Goal: Use online tool/utility: Utilize a website feature to perform a specific function

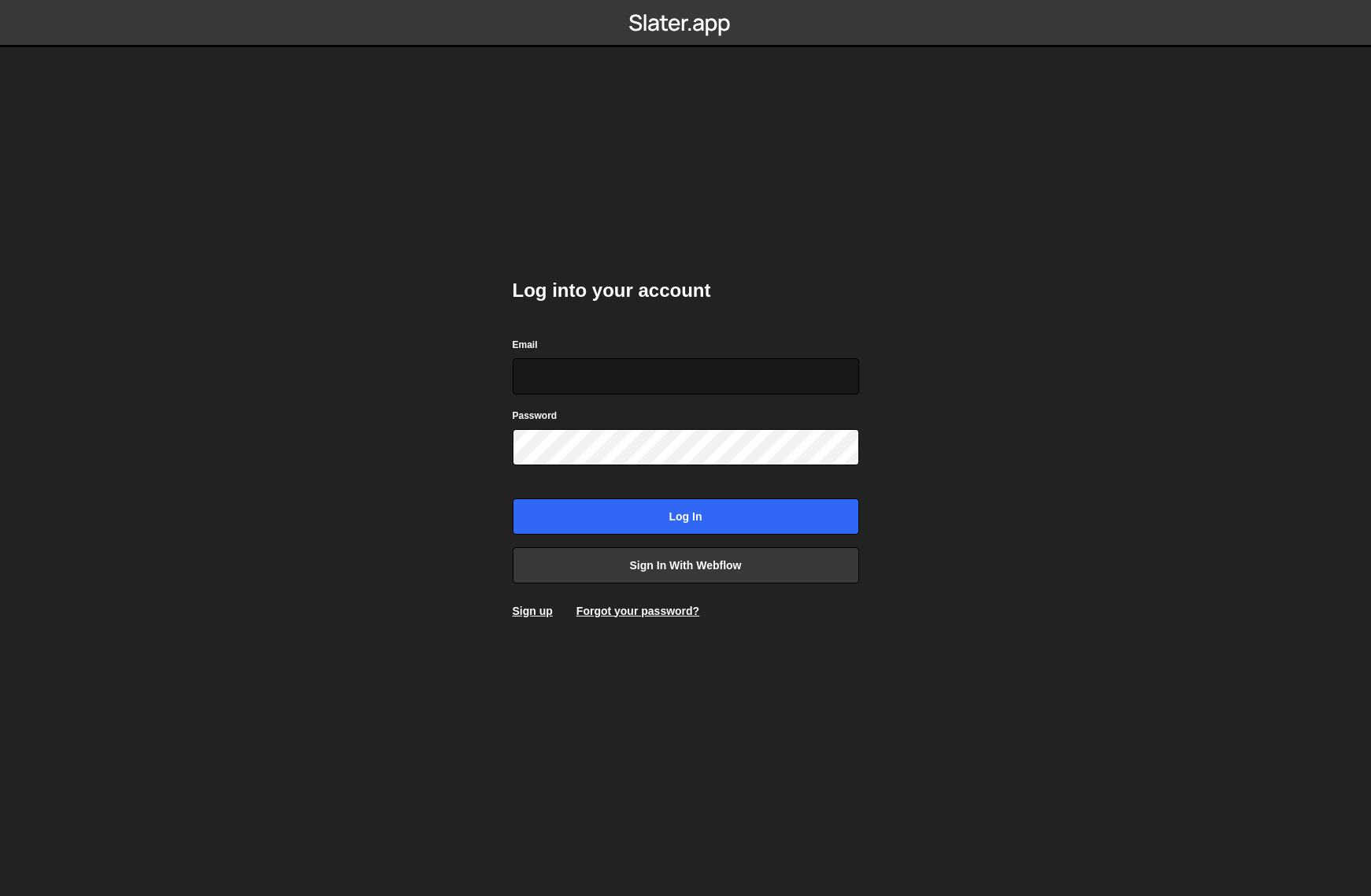
click at [694, 377] on input "Email" at bounding box center [686, 376] width 347 height 36
drag, startPoint x: 793, startPoint y: 313, endPoint x: 720, endPoint y: 375, distance: 95.8
click at [793, 313] on div "Log into your account Email Password Log in Sign in with Webflow Sign up Forgot…" at bounding box center [686, 448] width 347 height 388
click at [711, 378] on input "Email" at bounding box center [686, 376] width 347 height 36
click at [657, 379] on input "Email" at bounding box center [686, 376] width 347 height 36
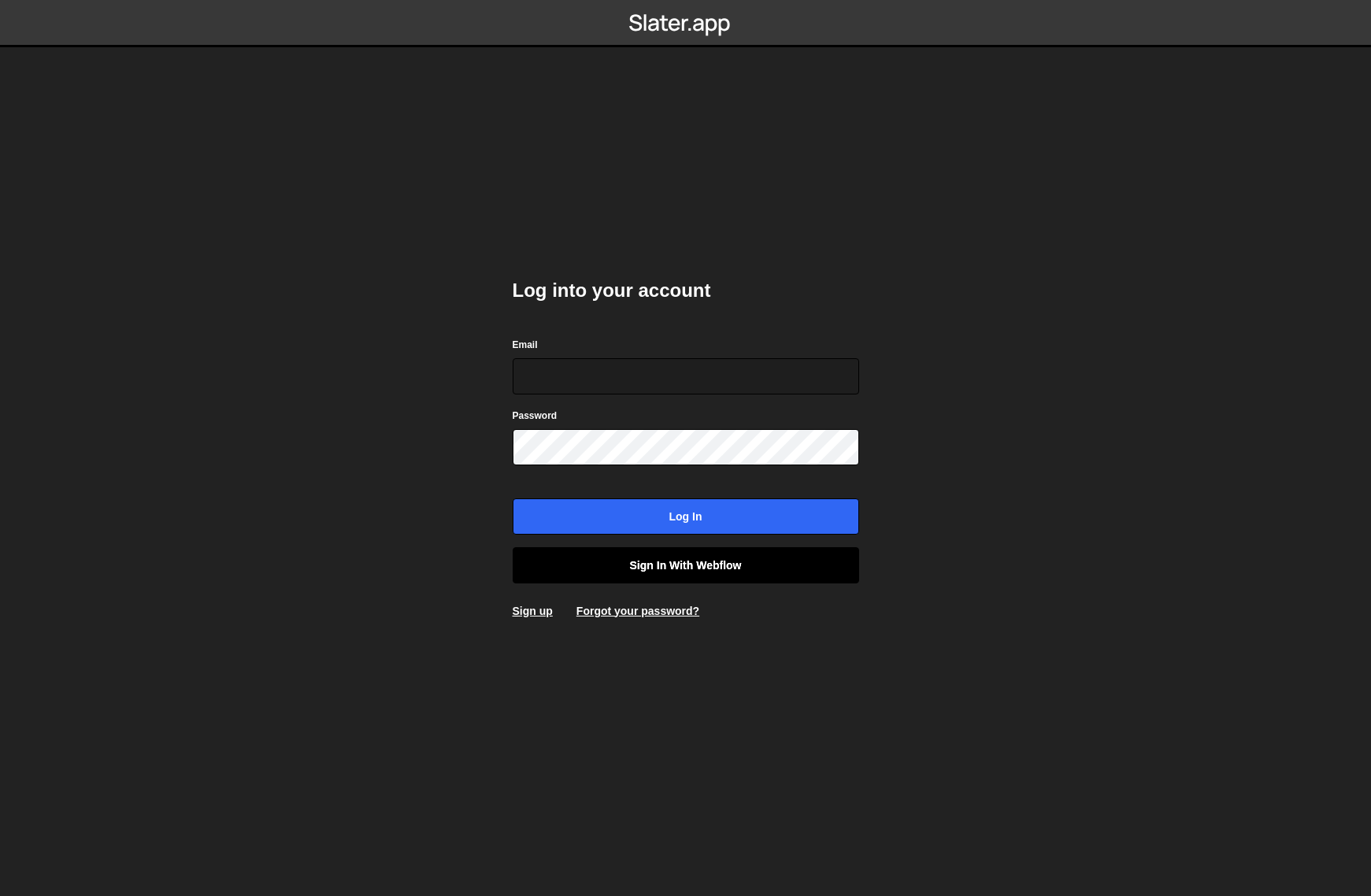
click at [679, 575] on link "Sign in with Webflow" at bounding box center [686, 565] width 347 height 36
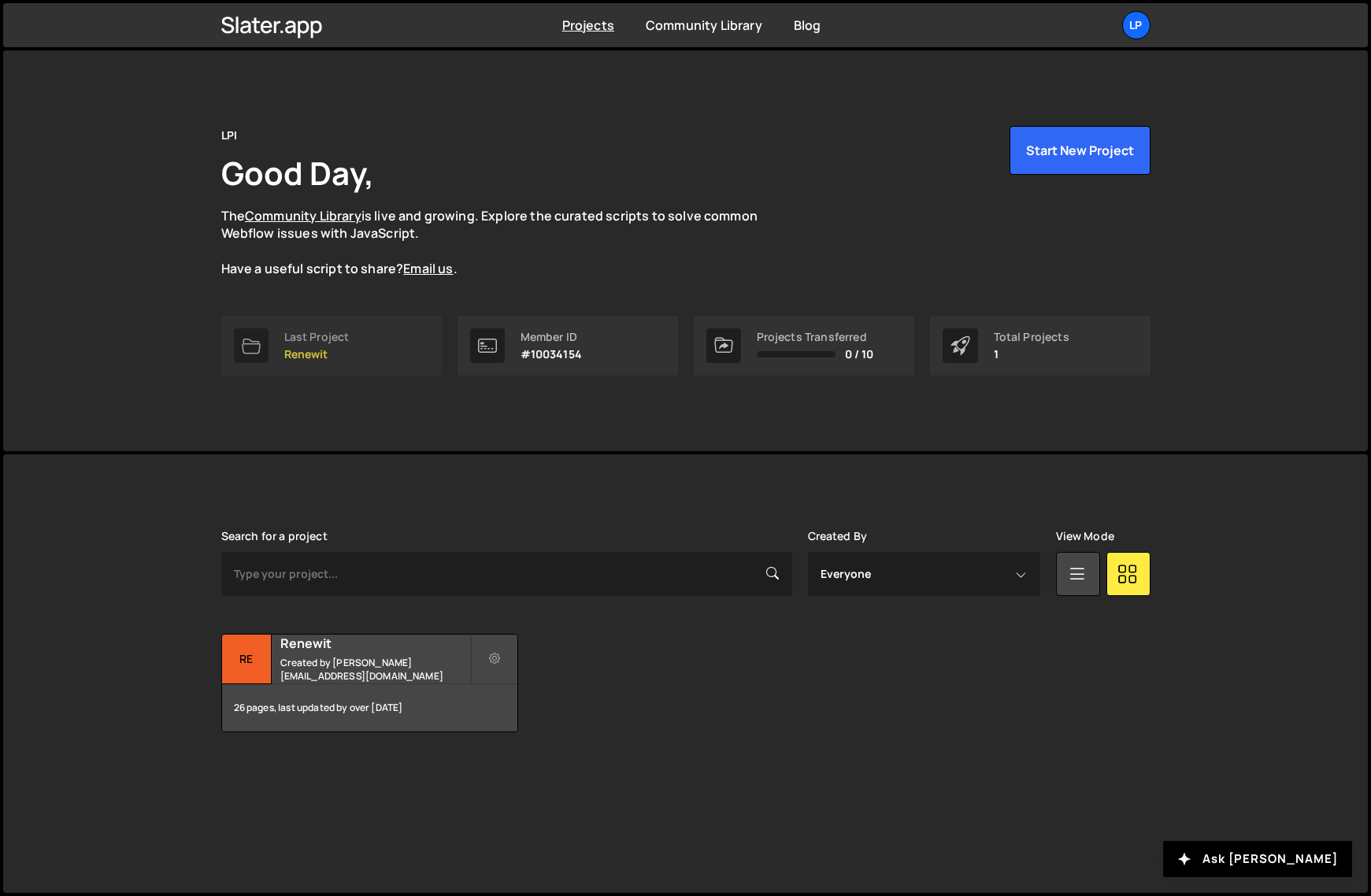
click at [375, 355] on link "Last Project Renewit" at bounding box center [331, 346] width 221 height 60
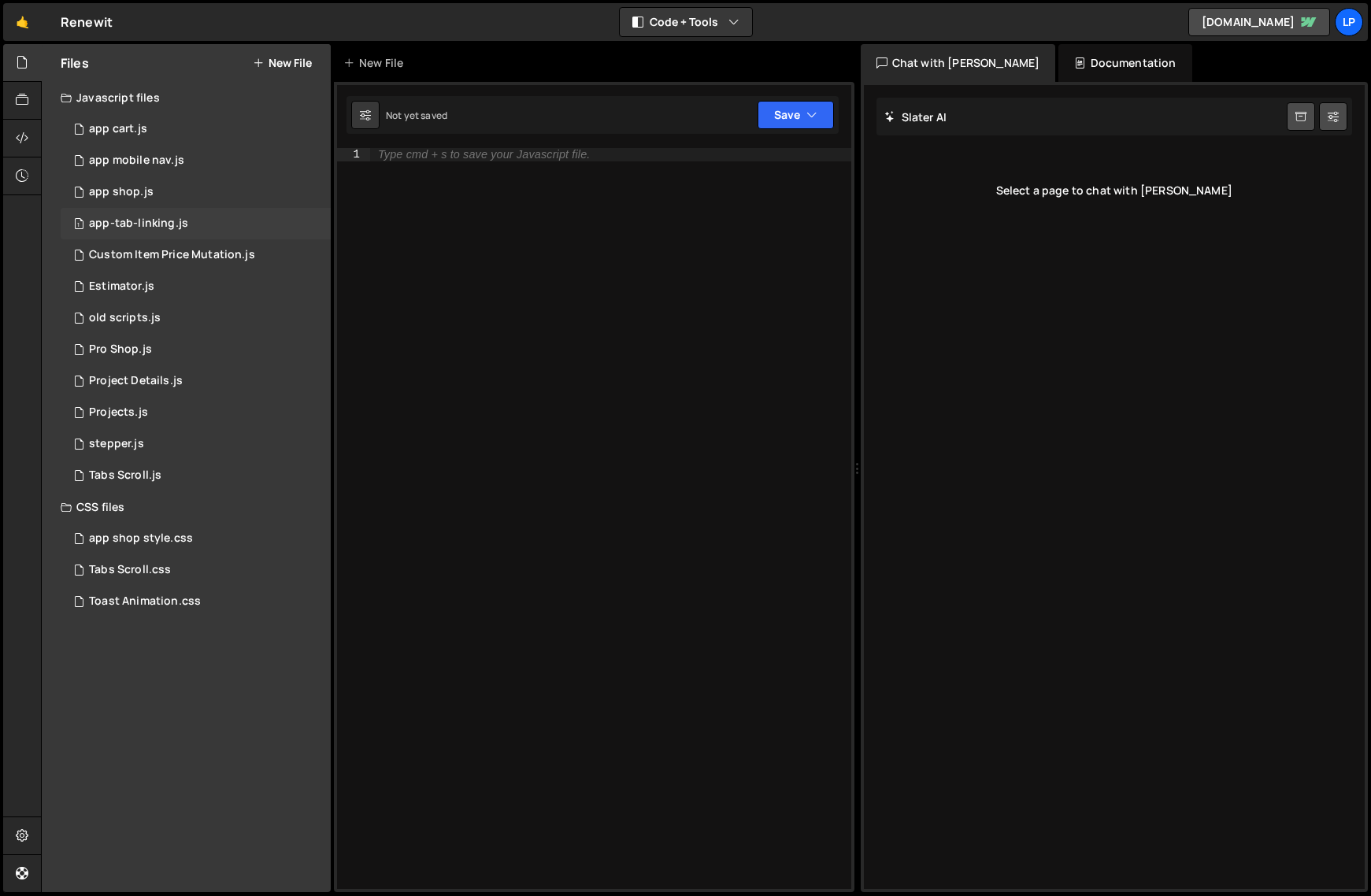
click at [166, 225] on div "app-tab-linking.js" at bounding box center [139, 224] width 99 height 14
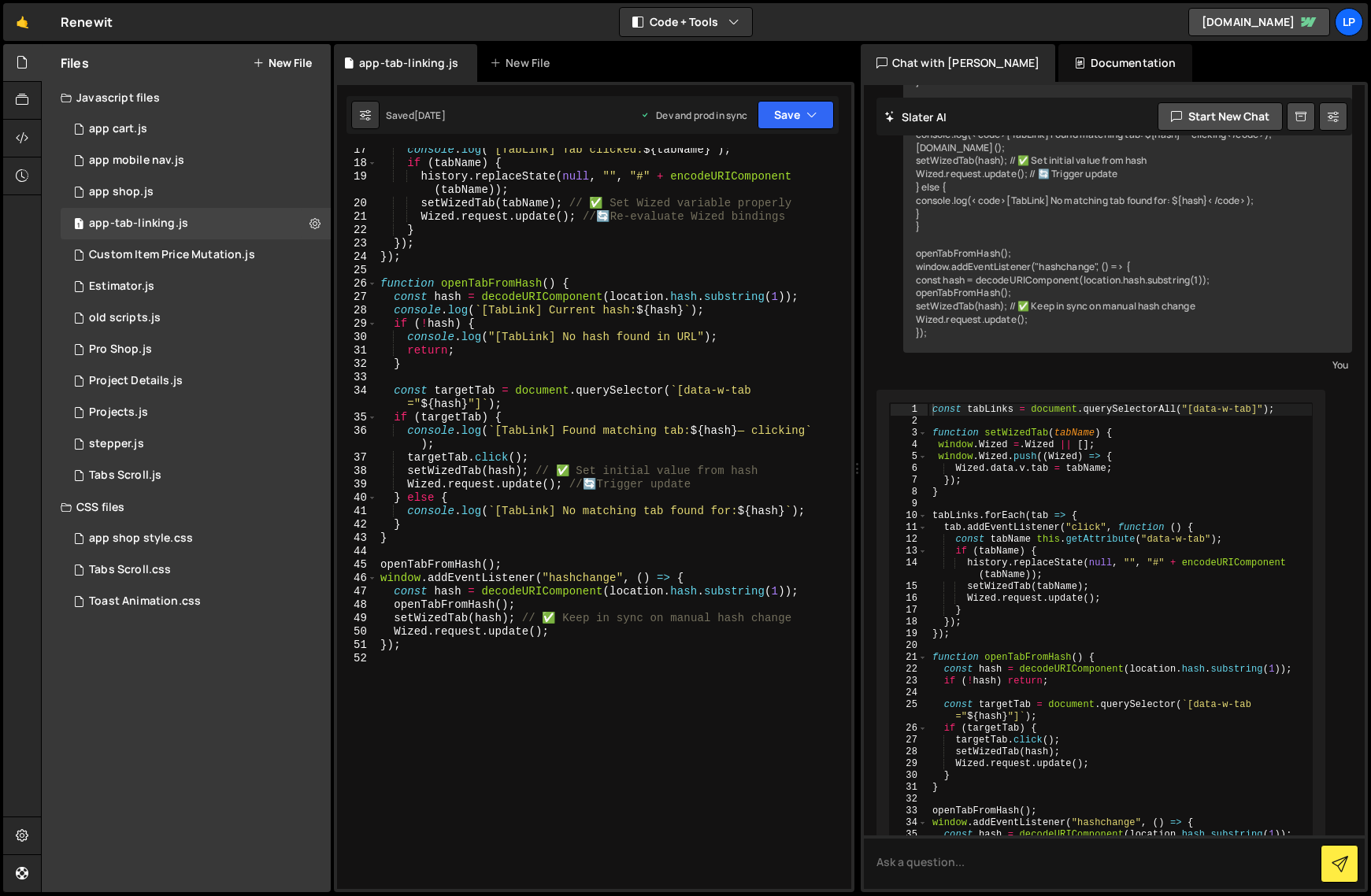
scroll to position [229, 0]
click at [134, 467] on div "1 Tabs Scroll.js 0" at bounding box center [196, 475] width 270 height 31
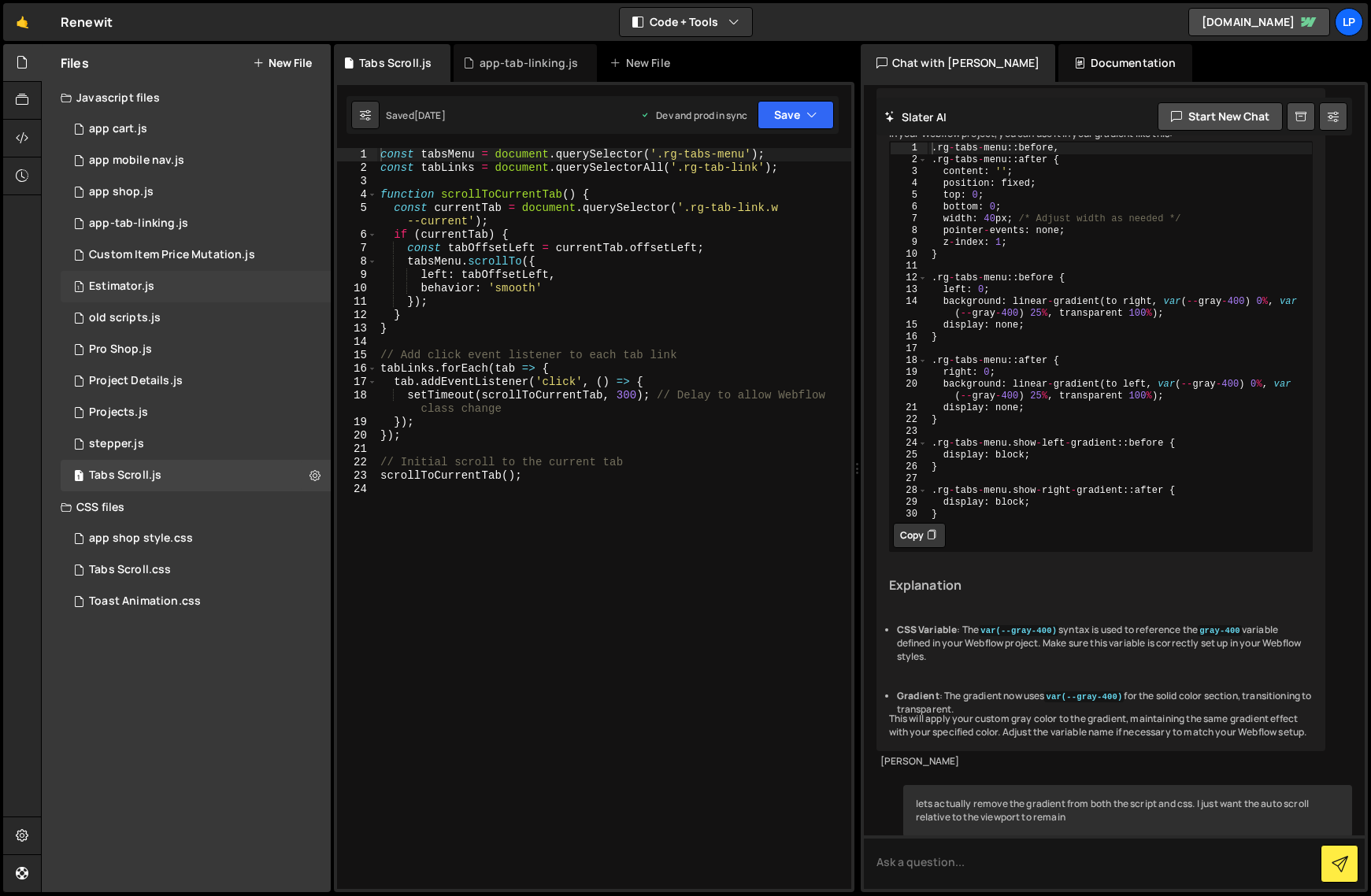
scroll to position [5486, 0]
click at [148, 253] on div "Custom Item Price Mutation.js" at bounding box center [172, 255] width 166 height 14
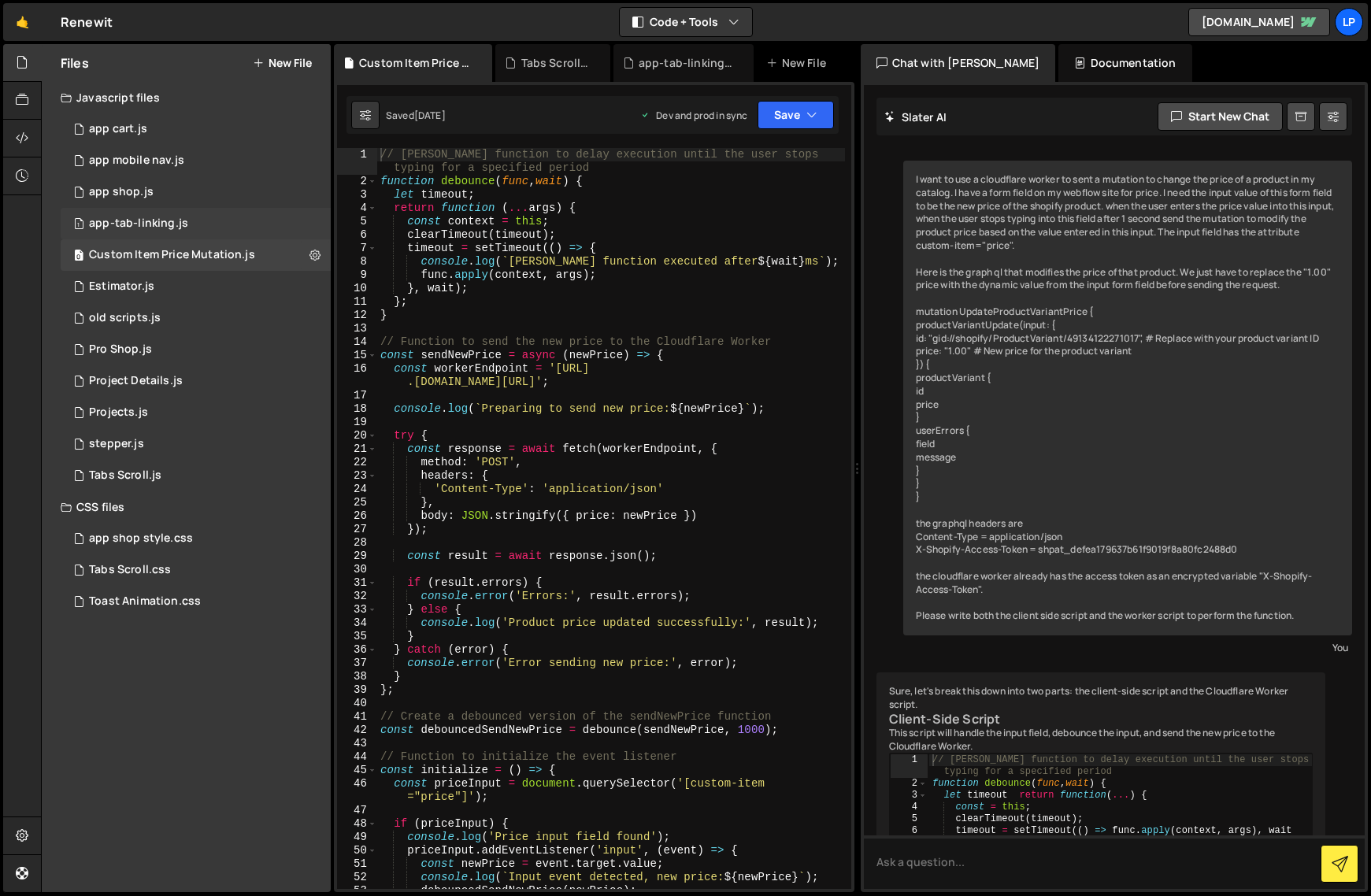
scroll to position [14906, 0]
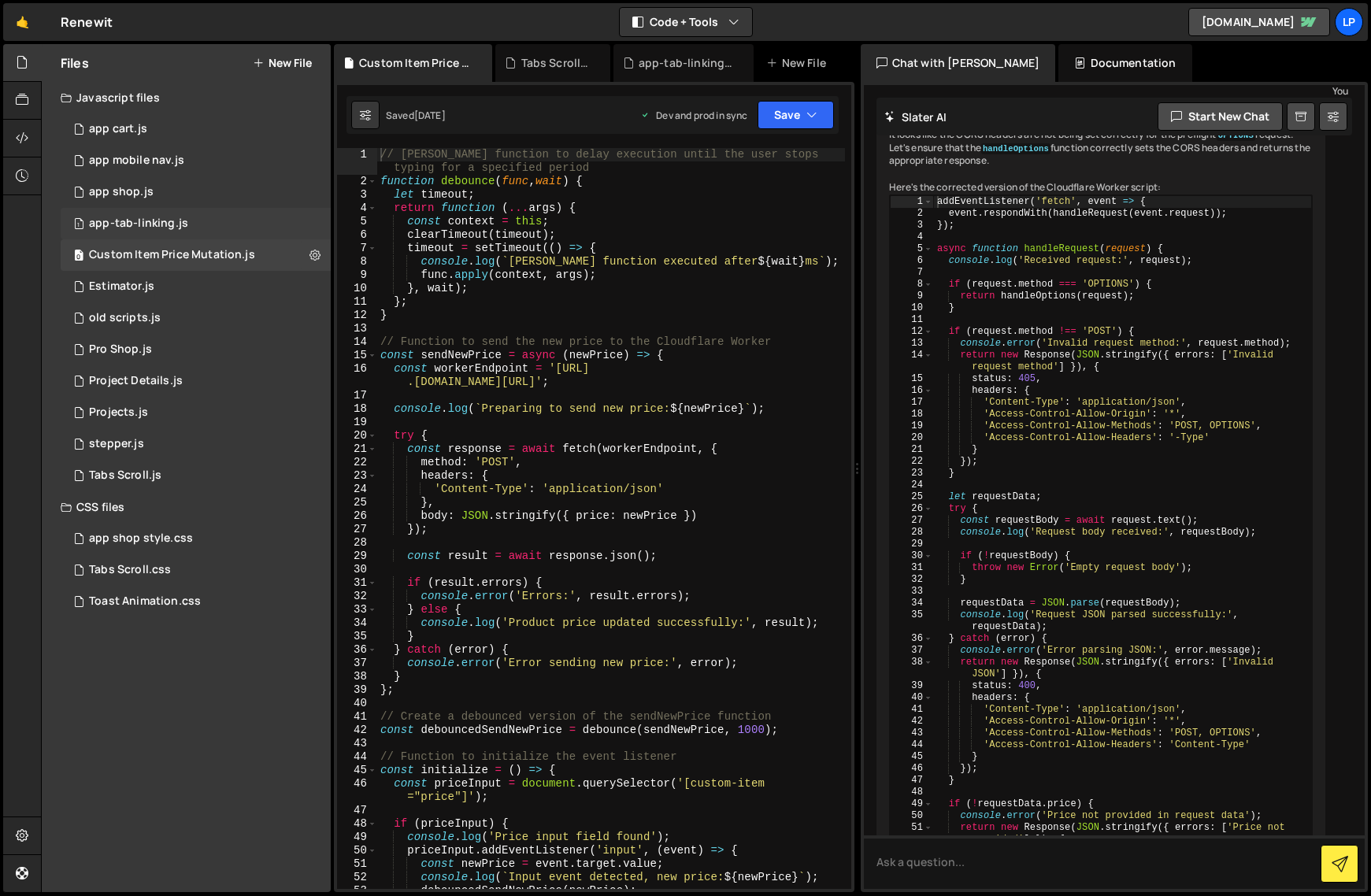
click at [154, 225] on div "app-tab-linking.js" at bounding box center [139, 224] width 99 height 14
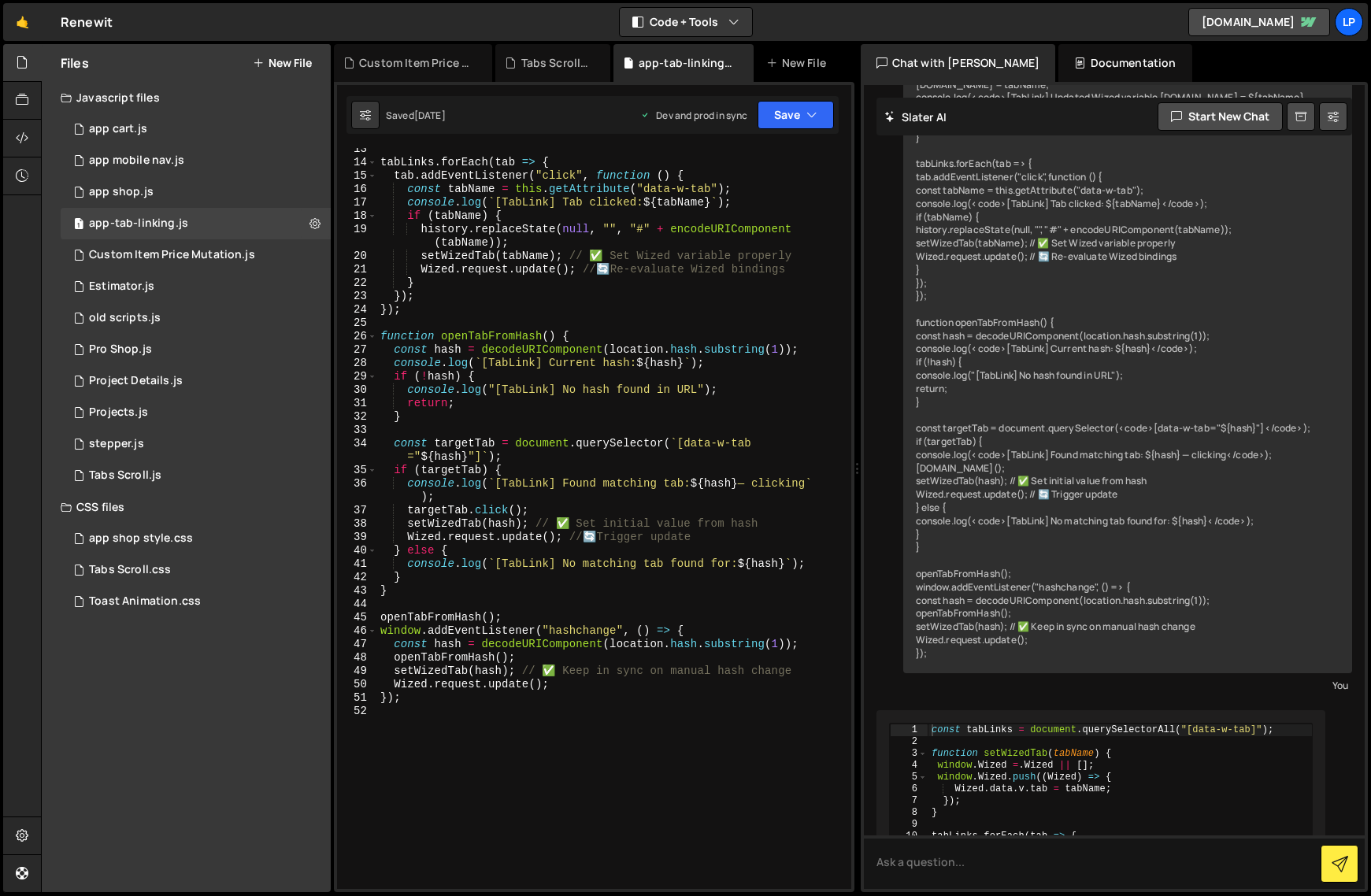
scroll to position [2349, 0]
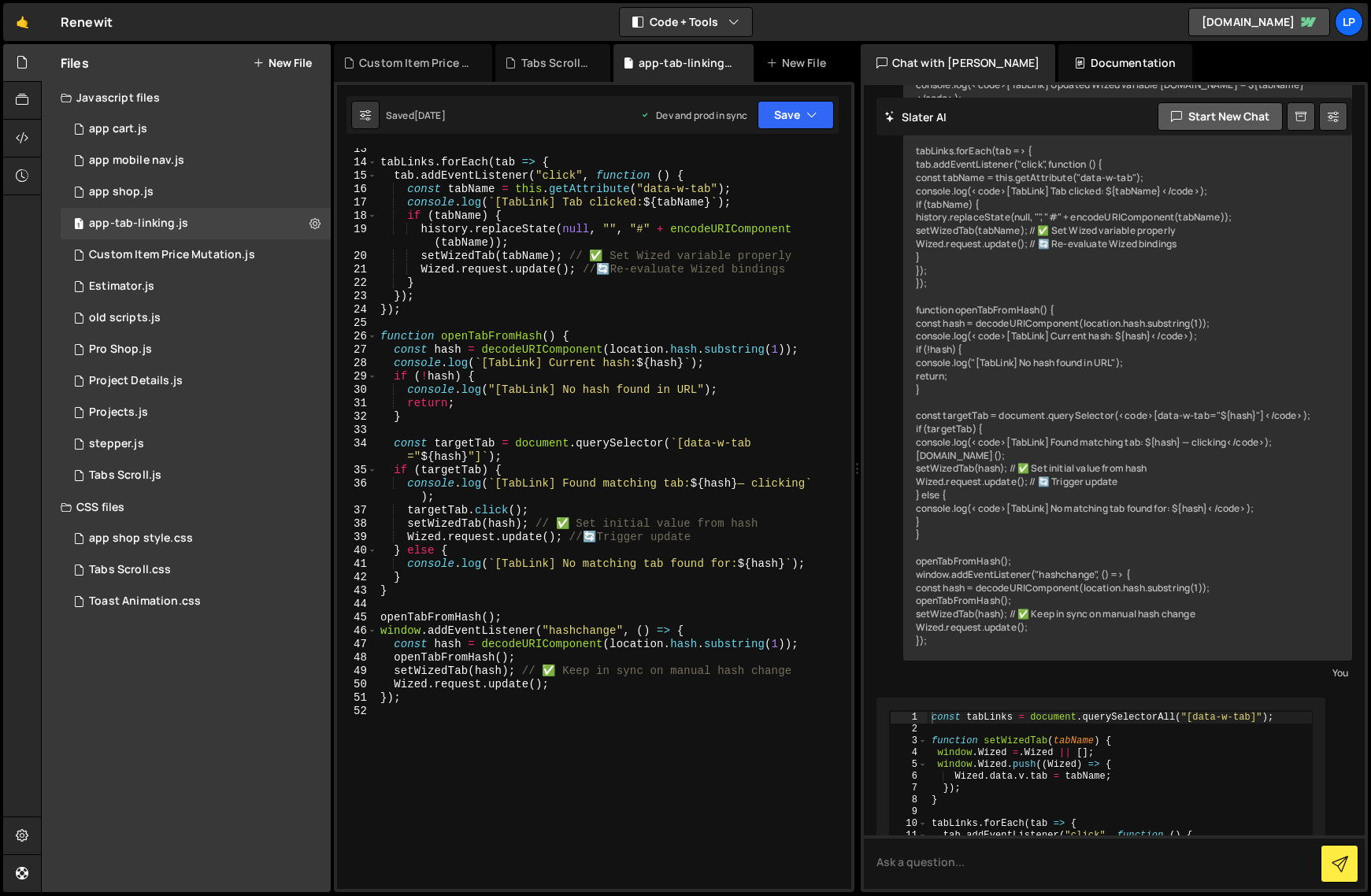
click at [1190, 111] on button "Start new chat" at bounding box center [1220, 116] width 125 height 28
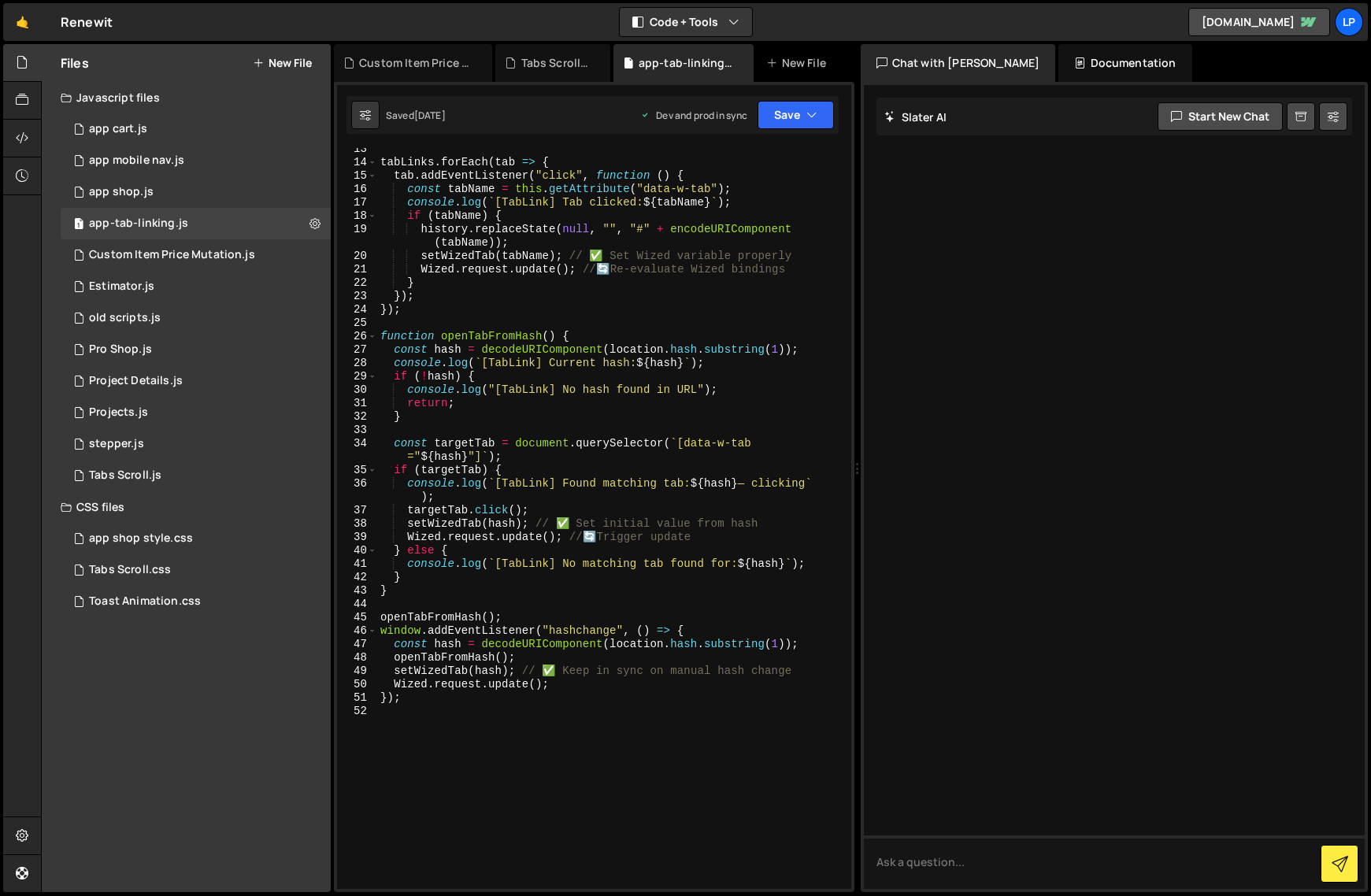
click at [923, 113] on h2 "Slater AI" at bounding box center [915, 116] width 63 height 15
click at [1324, 115] on button at bounding box center [1332, 116] width 28 height 28
select select "chat"
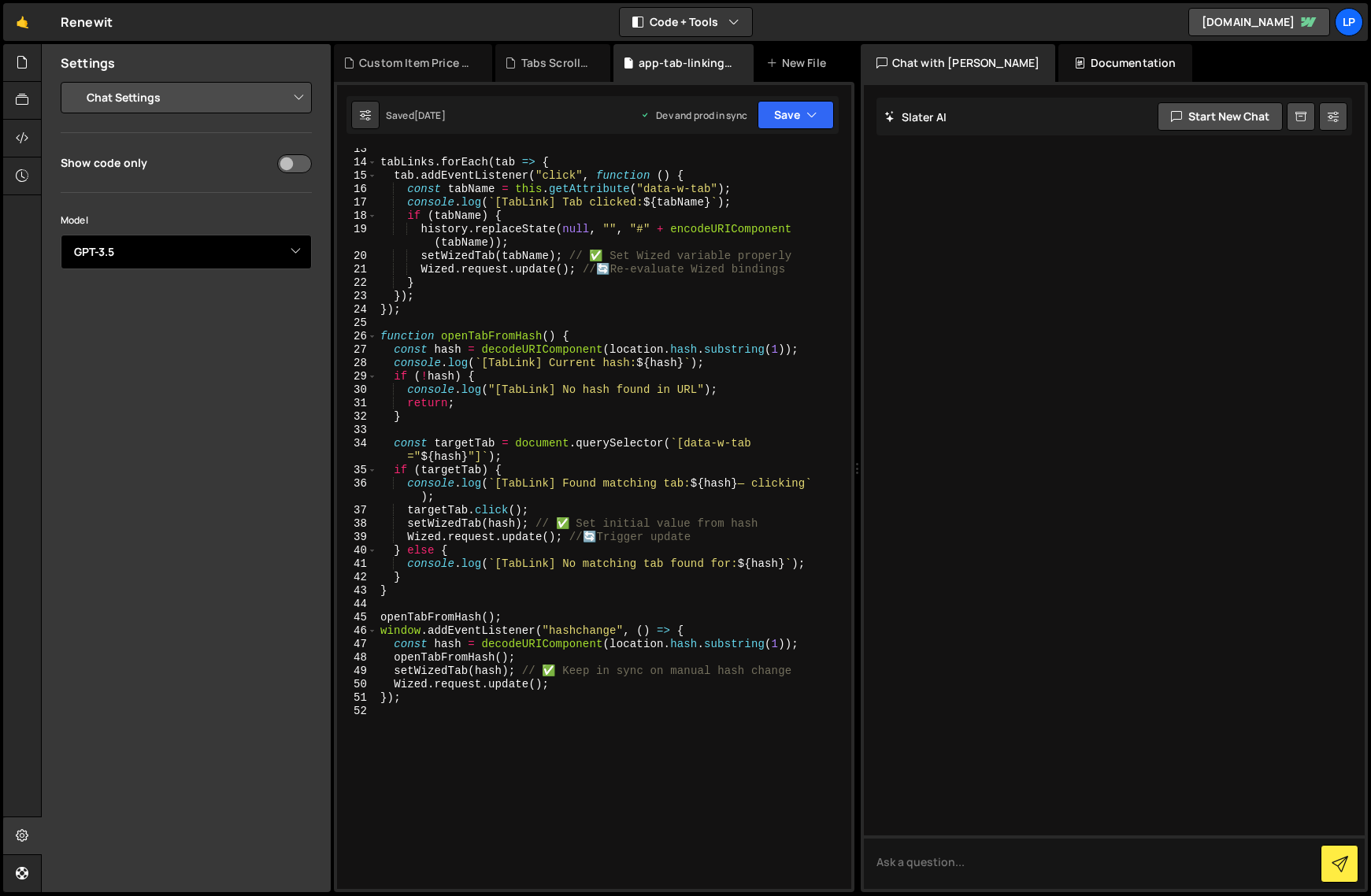
select select "gpt-4o-mini"
click at [197, 416] on div "Settings Project Settings Code Editor Settings Chat Settings Project Title Rene…" at bounding box center [186, 468] width 289 height 848
click at [296, 161] on input "checkbox" at bounding box center [294, 164] width 34 height 19
click at [295, 160] on input "checkbox" at bounding box center [294, 164] width 34 height 19
click at [289, 162] on input "checkbox" at bounding box center [294, 164] width 34 height 19
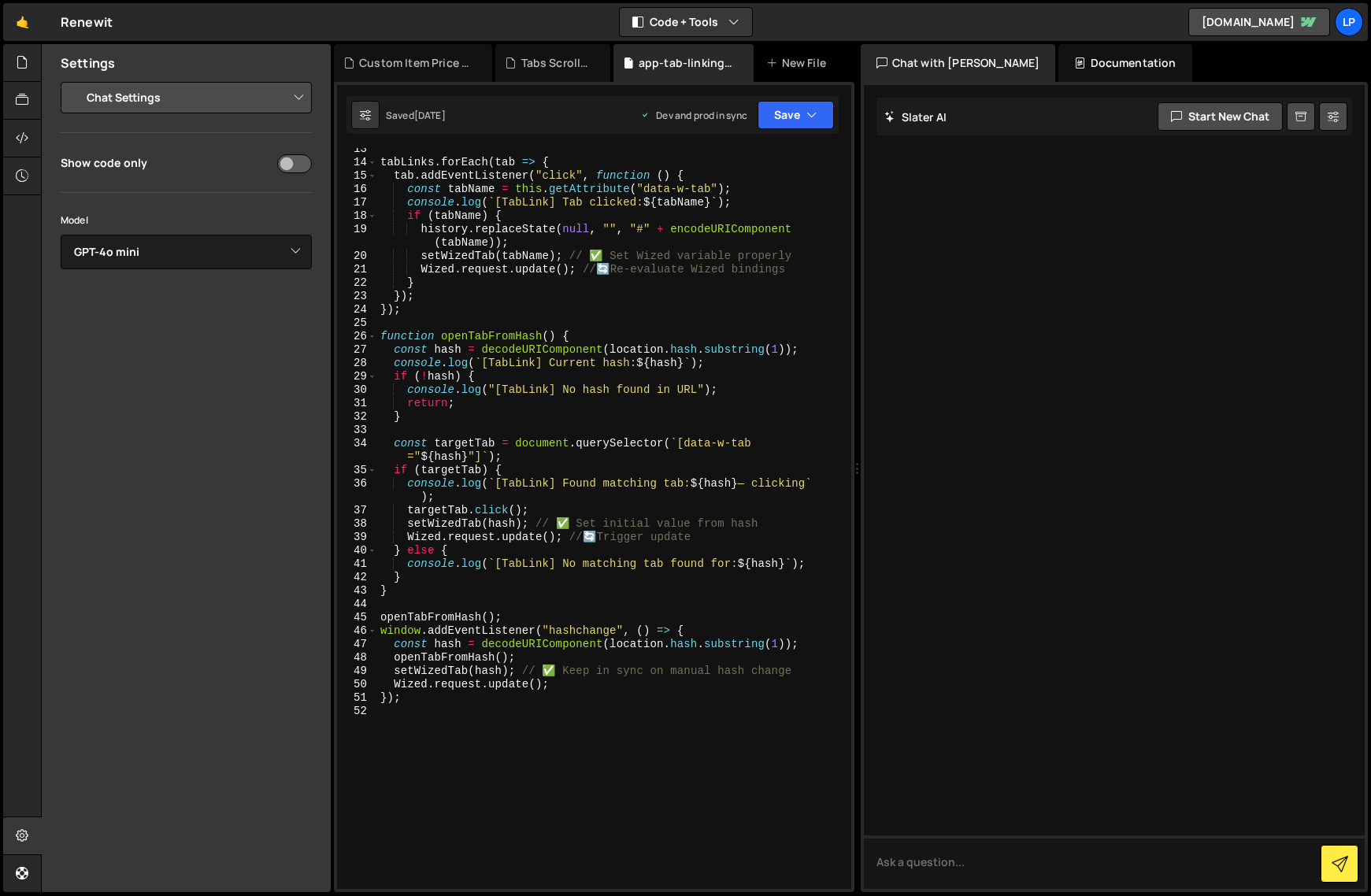
checkbox input "true"
click at [580, 289] on div "tabLinks . forEach ( tab => { tab . addEventListener ( "click" , function ( ) {…" at bounding box center [610, 526] width 468 height 768
click at [606, 371] on div "tabLinks . forEach ( tab => { tab . addEventListener ( "click" , function ( ) {…" at bounding box center [610, 526] width 468 height 768
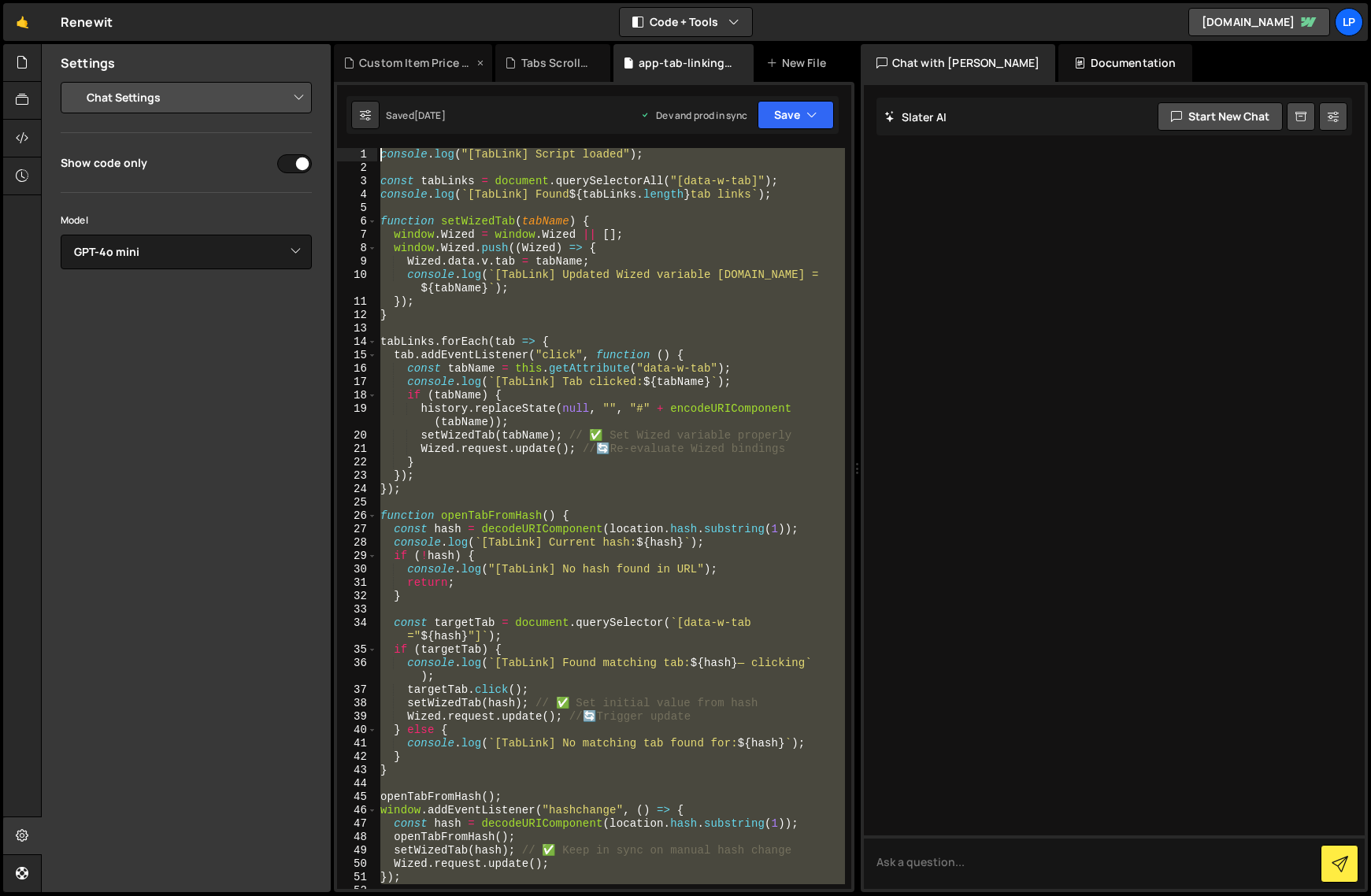
drag, startPoint x: 602, startPoint y: 703, endPoint x: 349, endPoint y: 55, distance: 695.6
click at [349, 55] on div "Debug Explain Copy Custom Item Price Mutation.js Tabs Scroll.js app-tab-linking…" at bounding box center [594, 468] width 521 height 849
click at [763, 291] on div "console . log ( "[TabLink] Script loaded" ) ; const tabLinks = document . query…" at bounding box center [610, 519] width 468 height 741
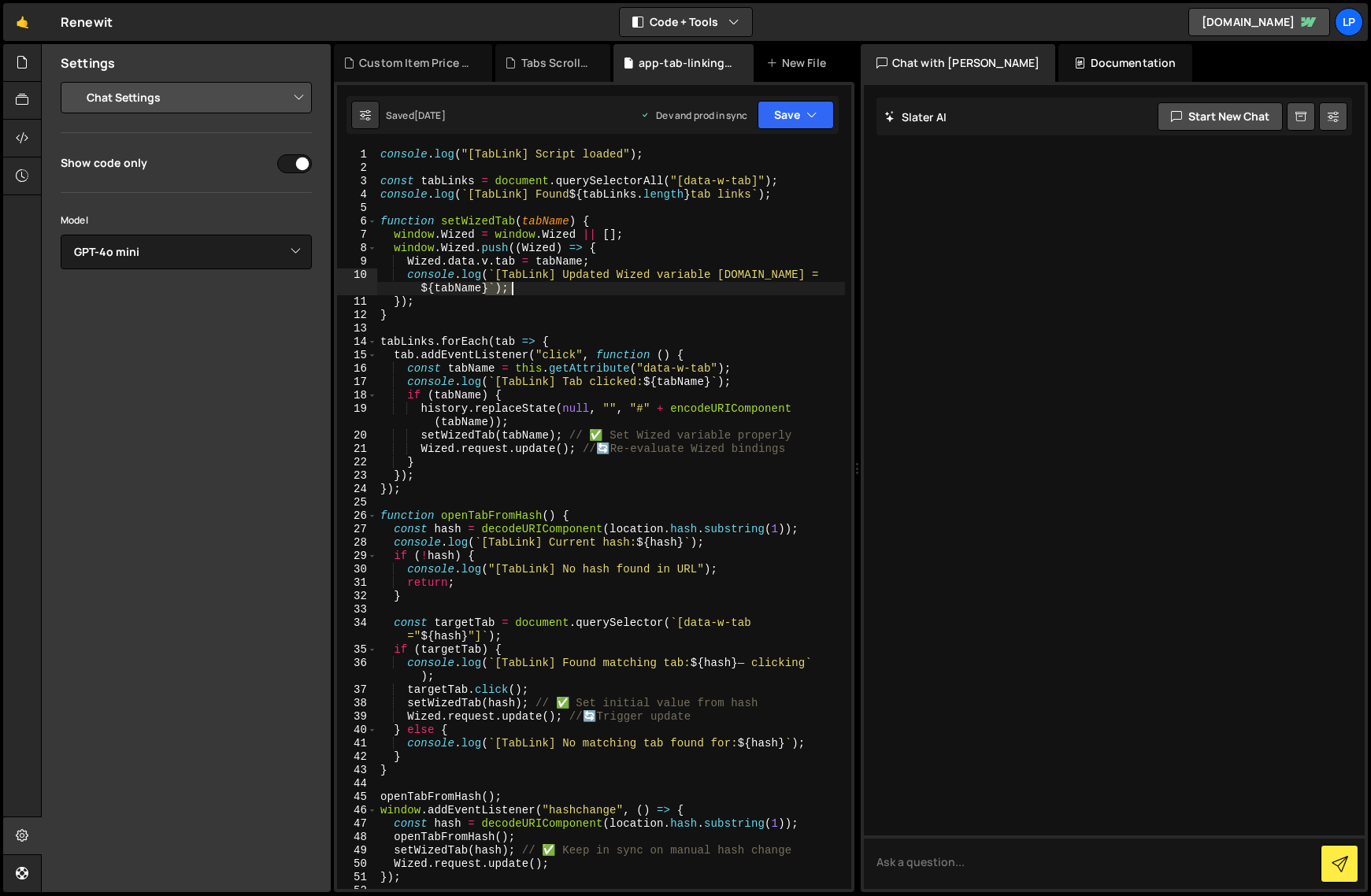
click at [763, 291] on div "console . log ( "[TabLink] Script loaded" ) ; const tabLinks = document . query…" at bounding box center [610, 532] width 468 height 768
click at [0, 0] on div "Debug Explain Copy" at bounding box center [0, 0] width 0 height 0
click at [763, 291] on div "console . log ( "[TabLink] Script loaded" ) ; const tabLinks = document . query…" at bounding box center [610, 532] width 468 height 768
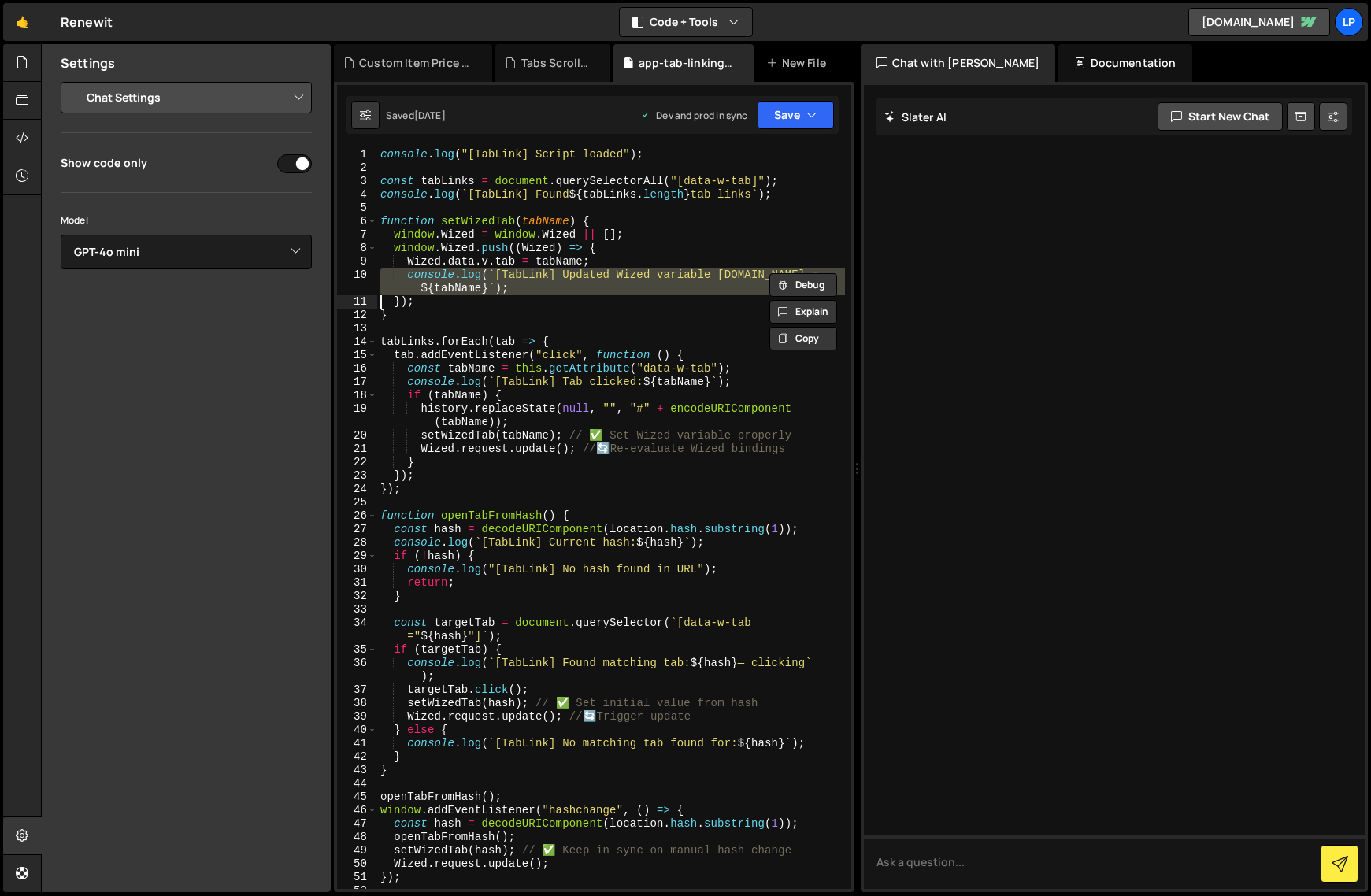
click at [417, 193] on div "console . log ( "[TabLink] Script loaded" ) ; const tabLinks = document . query…" at bounding box center [610, 532] width 468 height 768
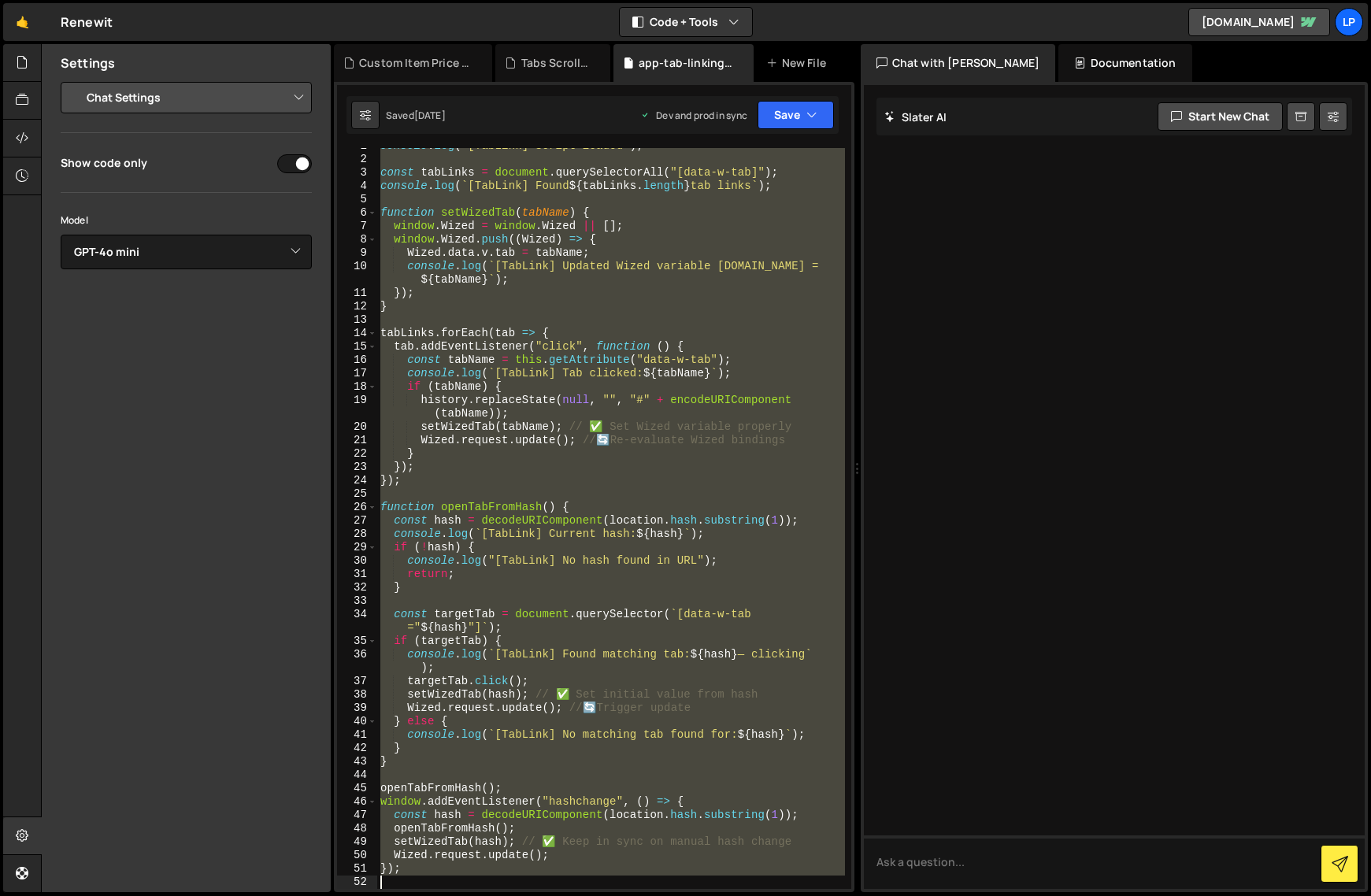
scroll to position [9, 0]
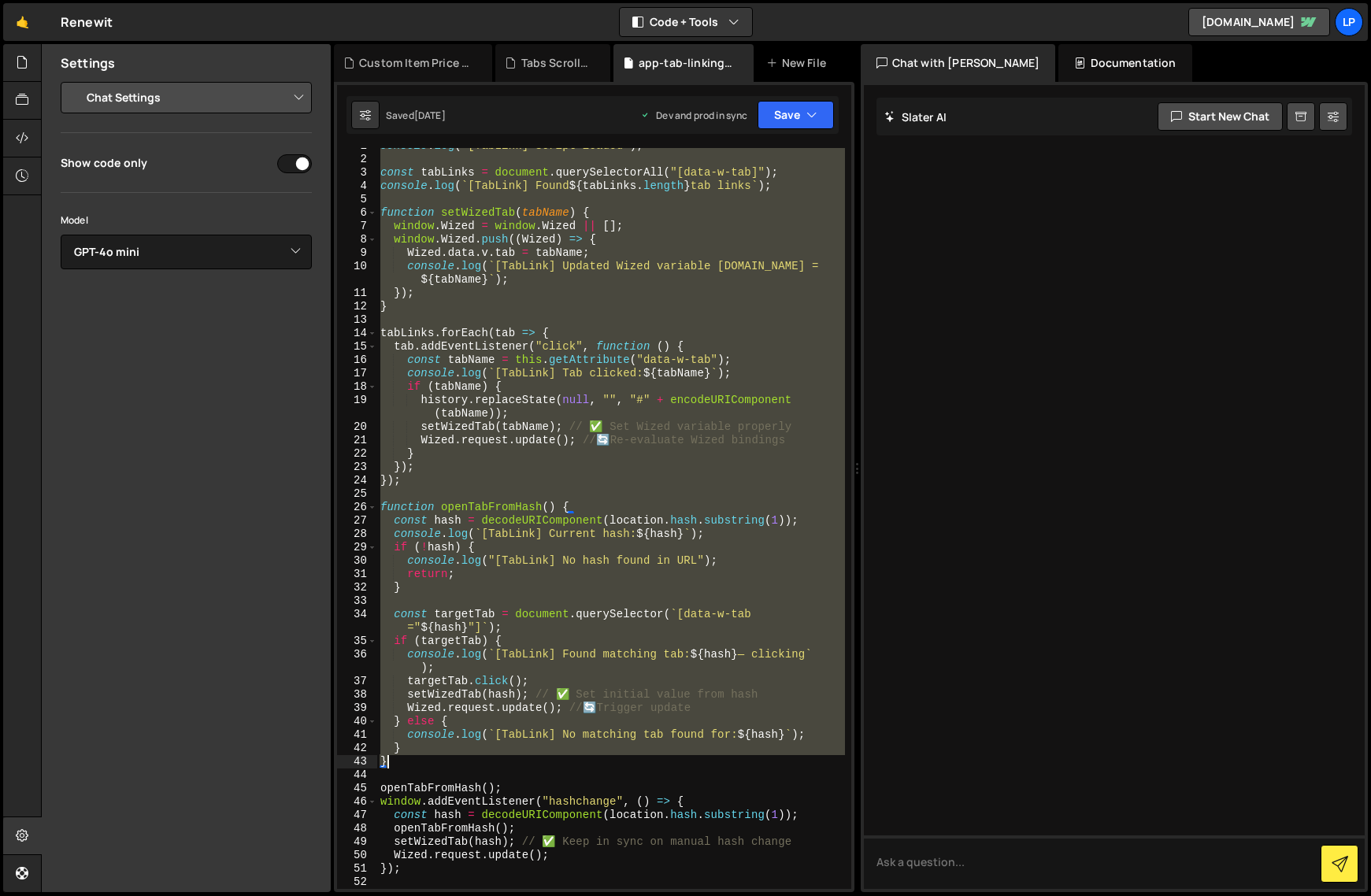
drag, startPoint x: 383, startPoint y: 154, endPoint x: 721, endPoint y: 766, distance: 699.1
click at [721, 766] on div "console . log ( "[TabLink] Script loaded" ) ; const tabLinks = document . query…" at bounding box center [610, 523] width 468 height 768
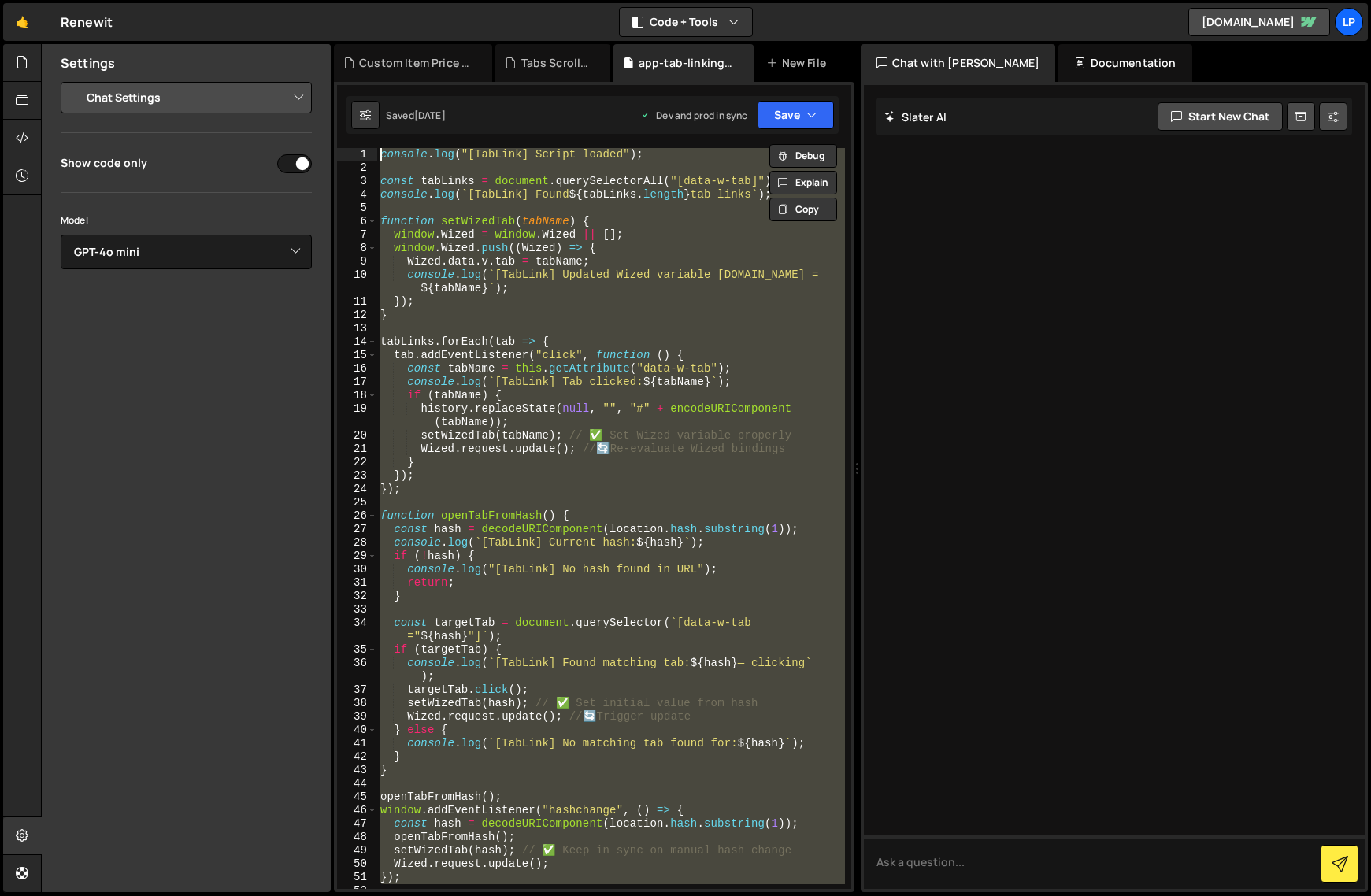
scroll to position [0, 0]
drag, startPoint x: 622, startPoint y: 717, endPoint x: 316, endPoint y: 47, distance: 736.6
click at [316, 47] on div "Files New File Javascript files 2 app cart.js 0 1 app mobile nav.js 0 0 app sho…" at bounding box center [706, 468] width 1330 height 849
type textarea "console.log("[TabLink] Script loaded");"
click at [992, 277] on div at bounding box center [1114, 487] width 501 height 804
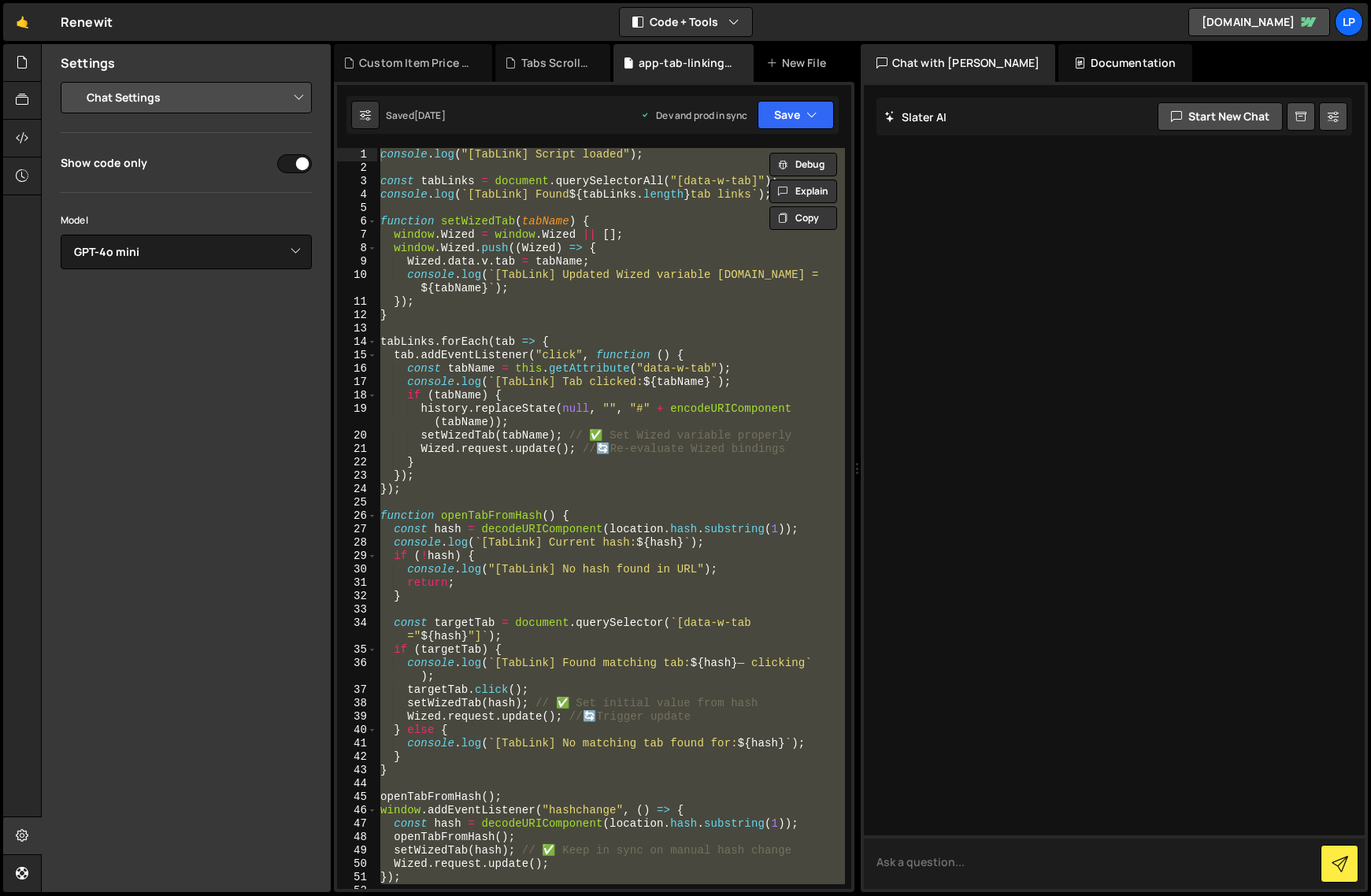
click at [962, 849] on textarea at bounding box center [1114, 862] width 501 height 54
paste textarea "loremip.dol("[SitAmet] Consec adipis"); elits doeIusmo = temporin.utlabOreetdol…"
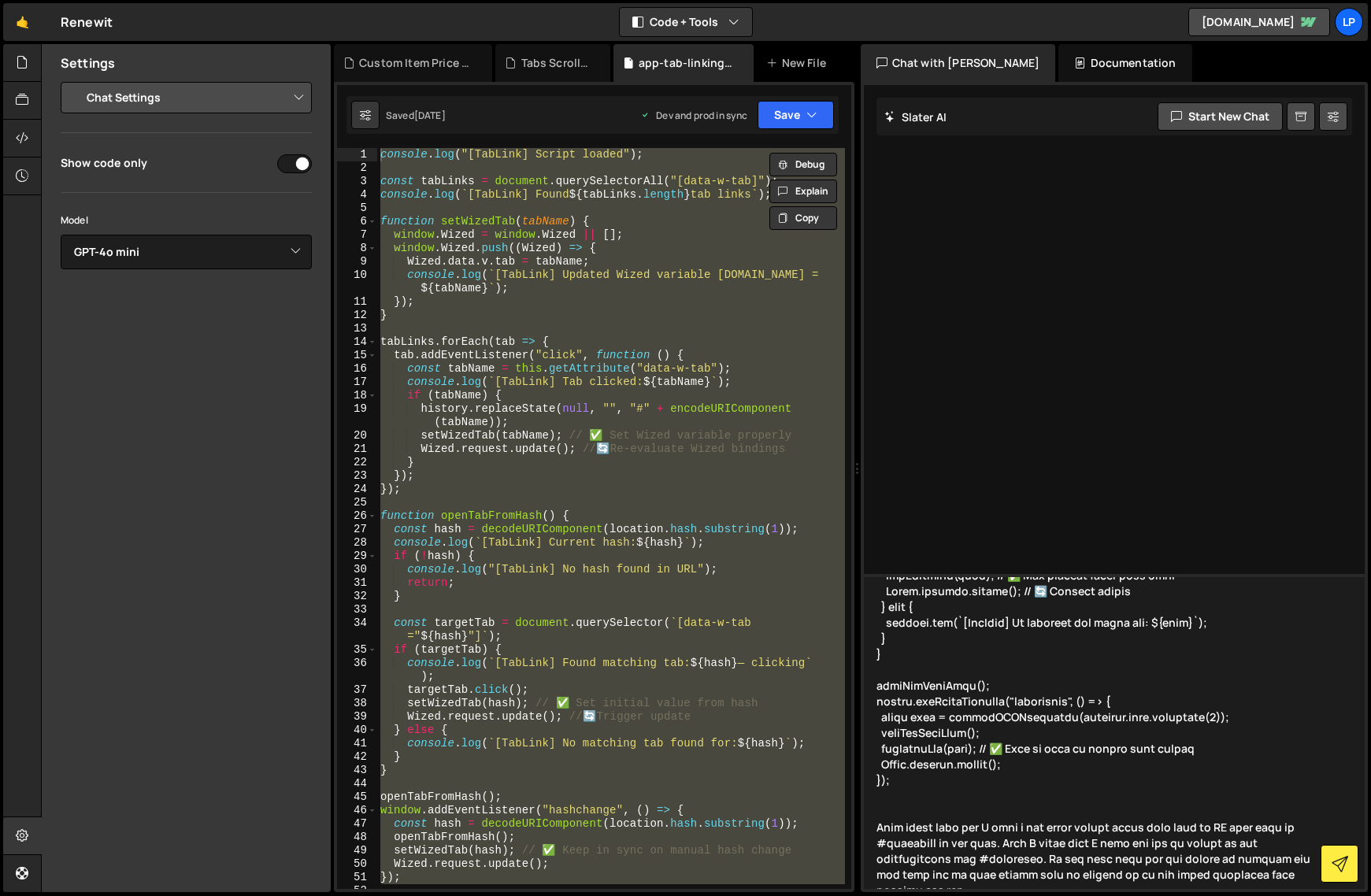
scroll to position [617, 0]
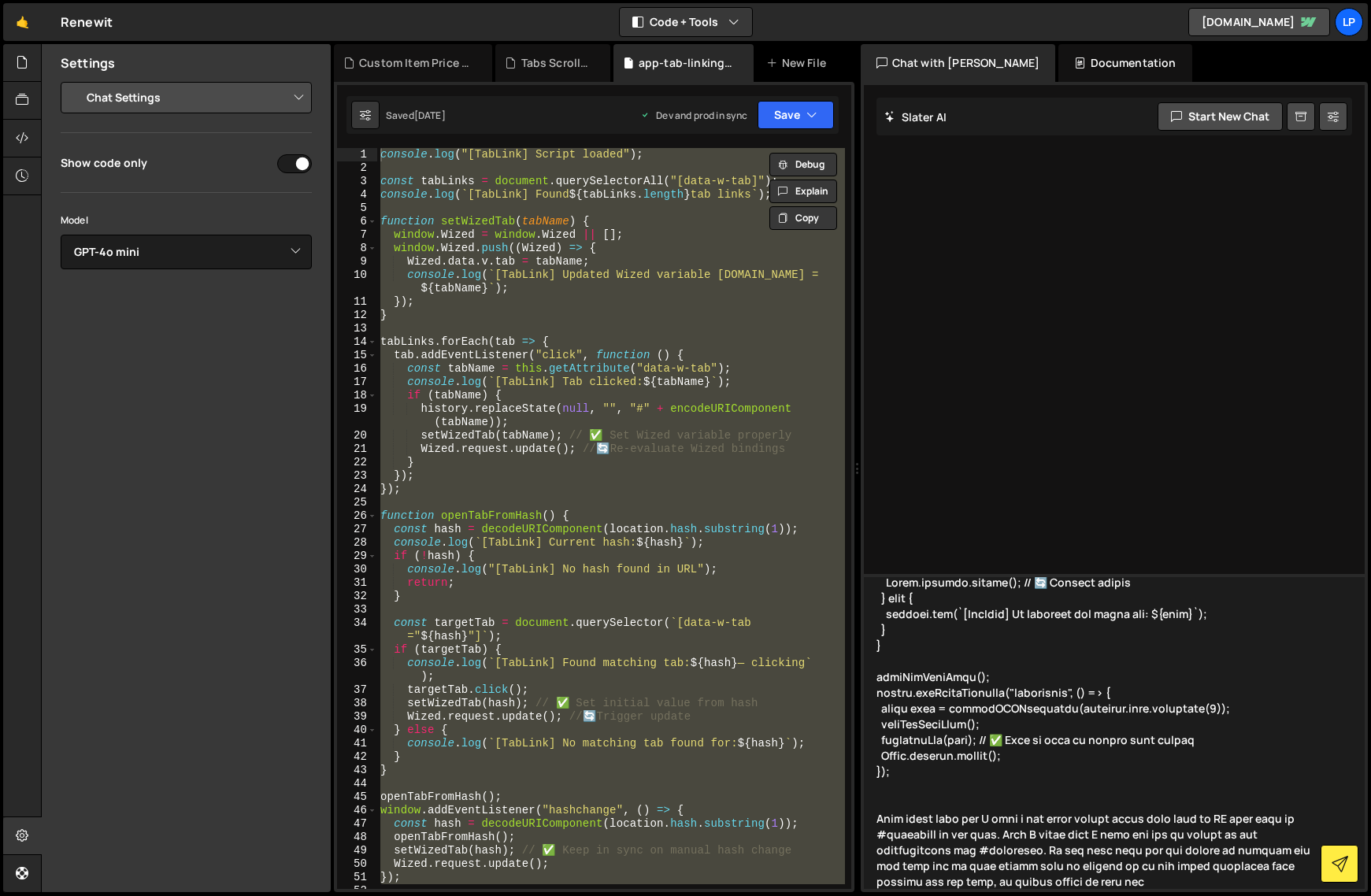
type textarea "loremip.dol("[SitAmet] Consec adipis"); elits doeIusmo = temporin.utlabOreetdol…"
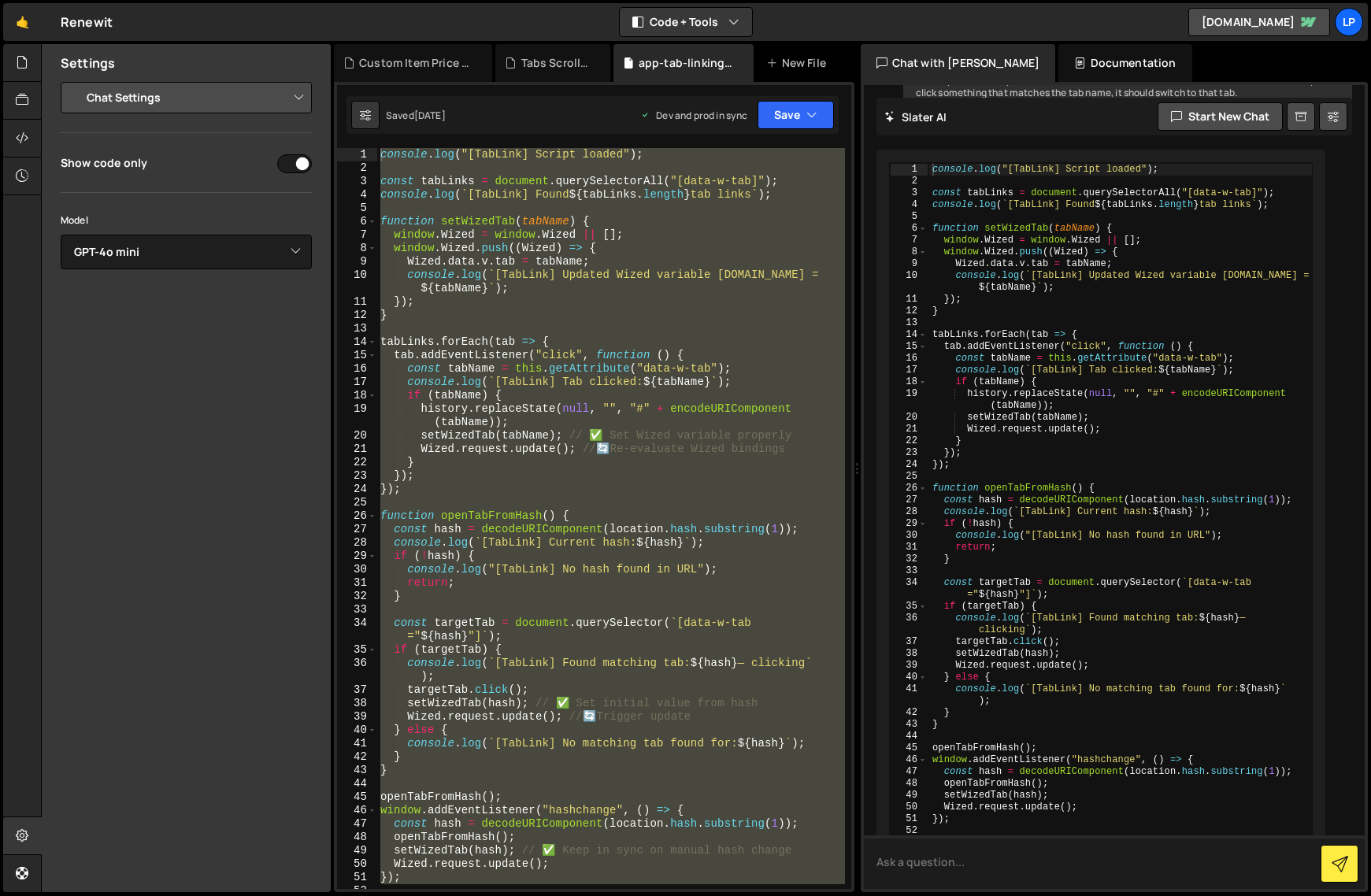
scroll to position [1048, 0]
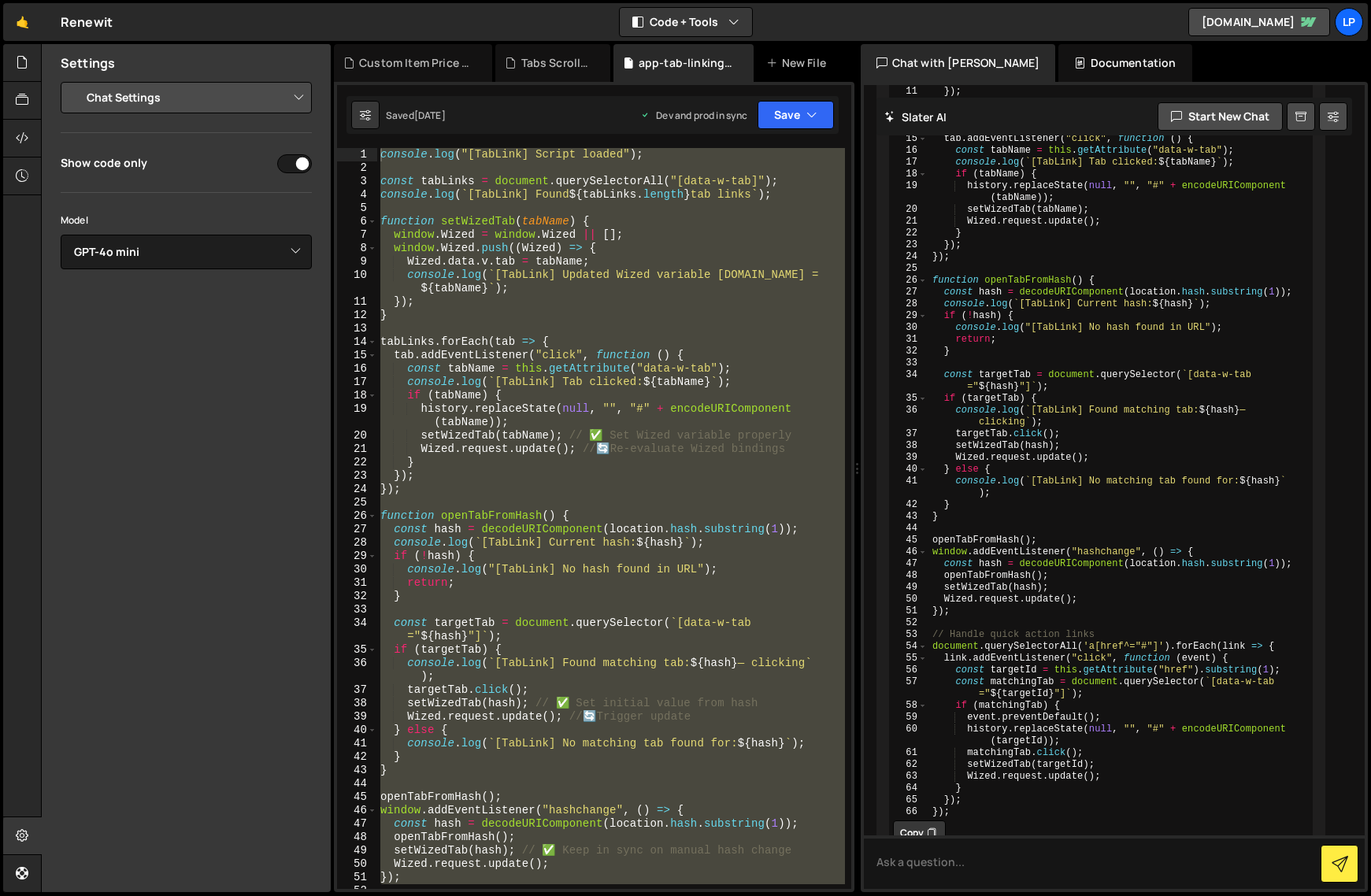
click at [911, 821] on button "Copy" at bounding box center [919, 833] width 53 height 25
click at [755, 709] on div "console . log ( "[TabLink] Script loaded" ) ; const tabLinks = document . query…" at bounding box center [610, 519] width 468 height 741
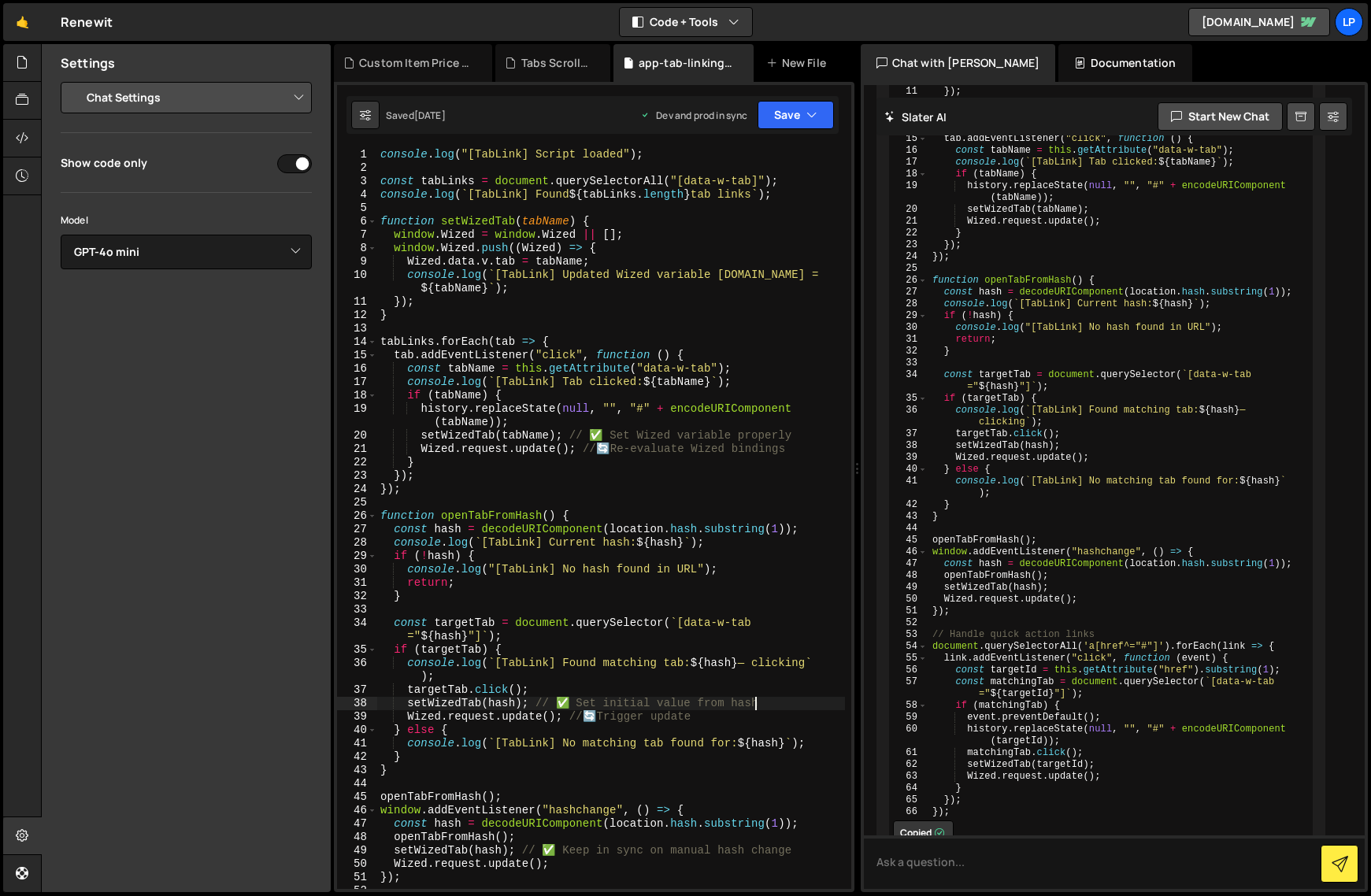
click at [755, 709] on div "console . log ( "[TabLink] Script loaded" ) ; const tabLinks = document . query…" at bounding box center [610, 532] width 468 height 768
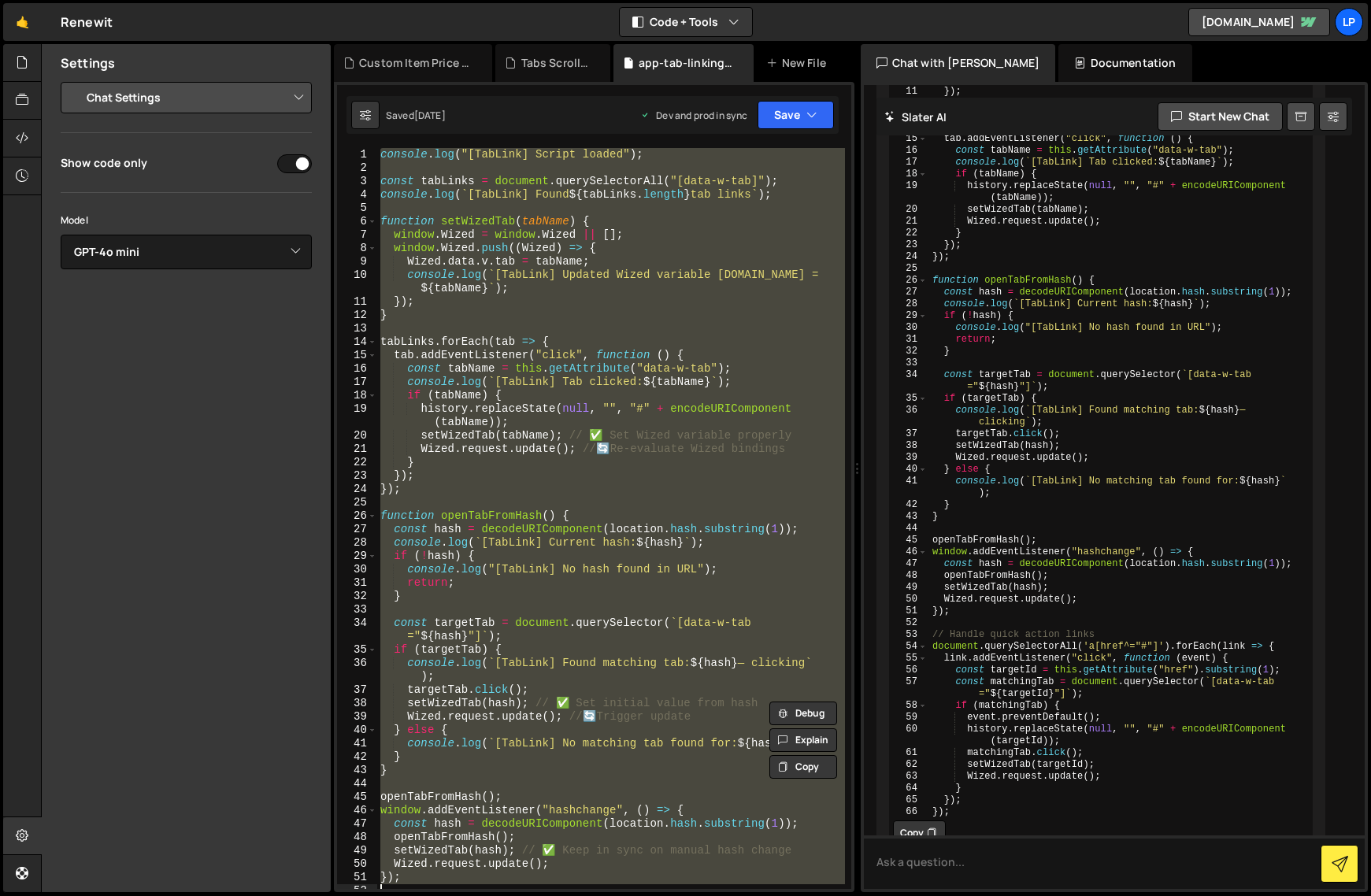
click at [755, 709] on div "console . log ( "[TabLink] Script loaded" ) ; const tabLinks = document . query…" at bounding box center [610, 532] width 468 height 768
paste textarea
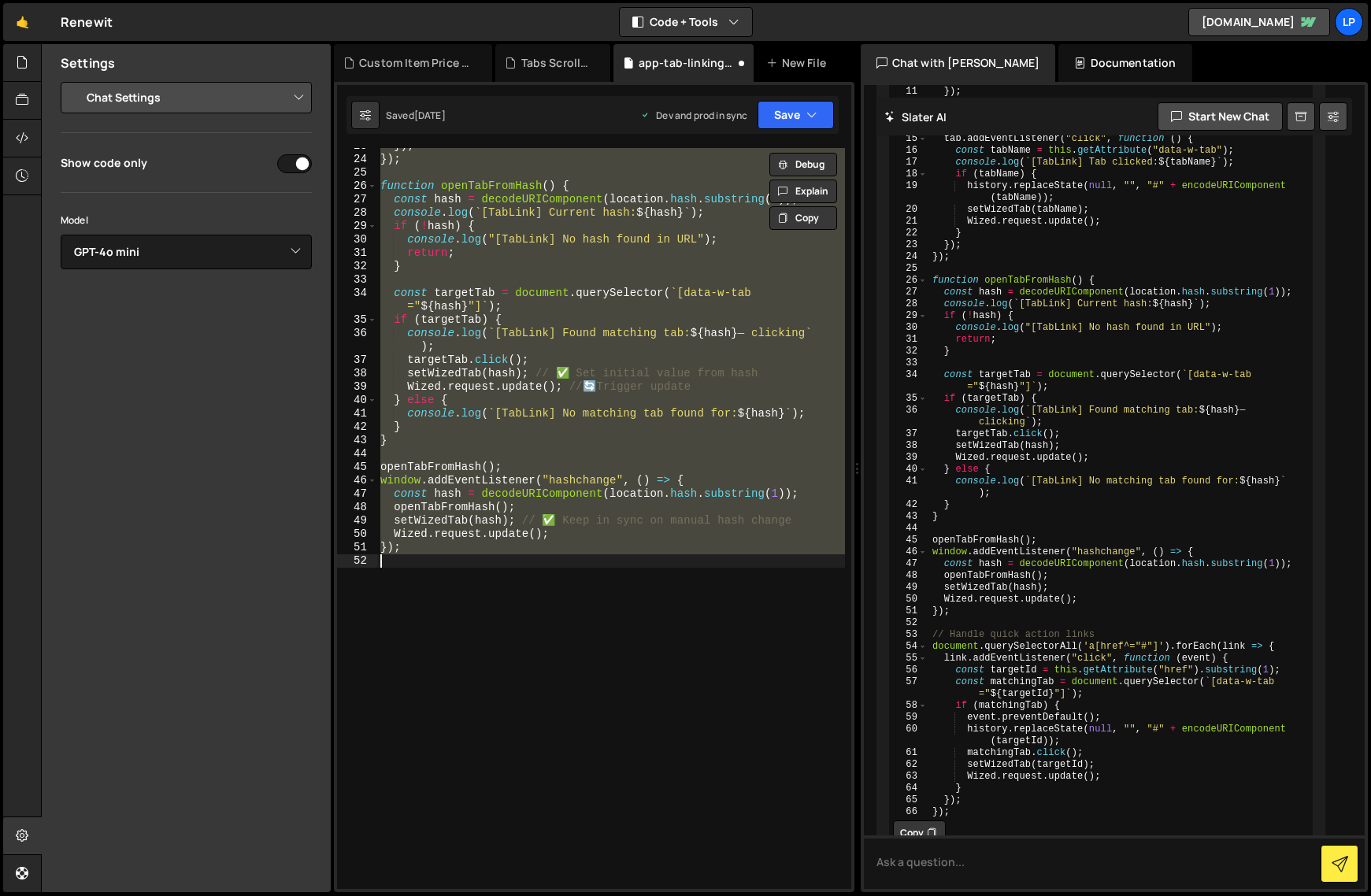
scroll to position [345, 0]
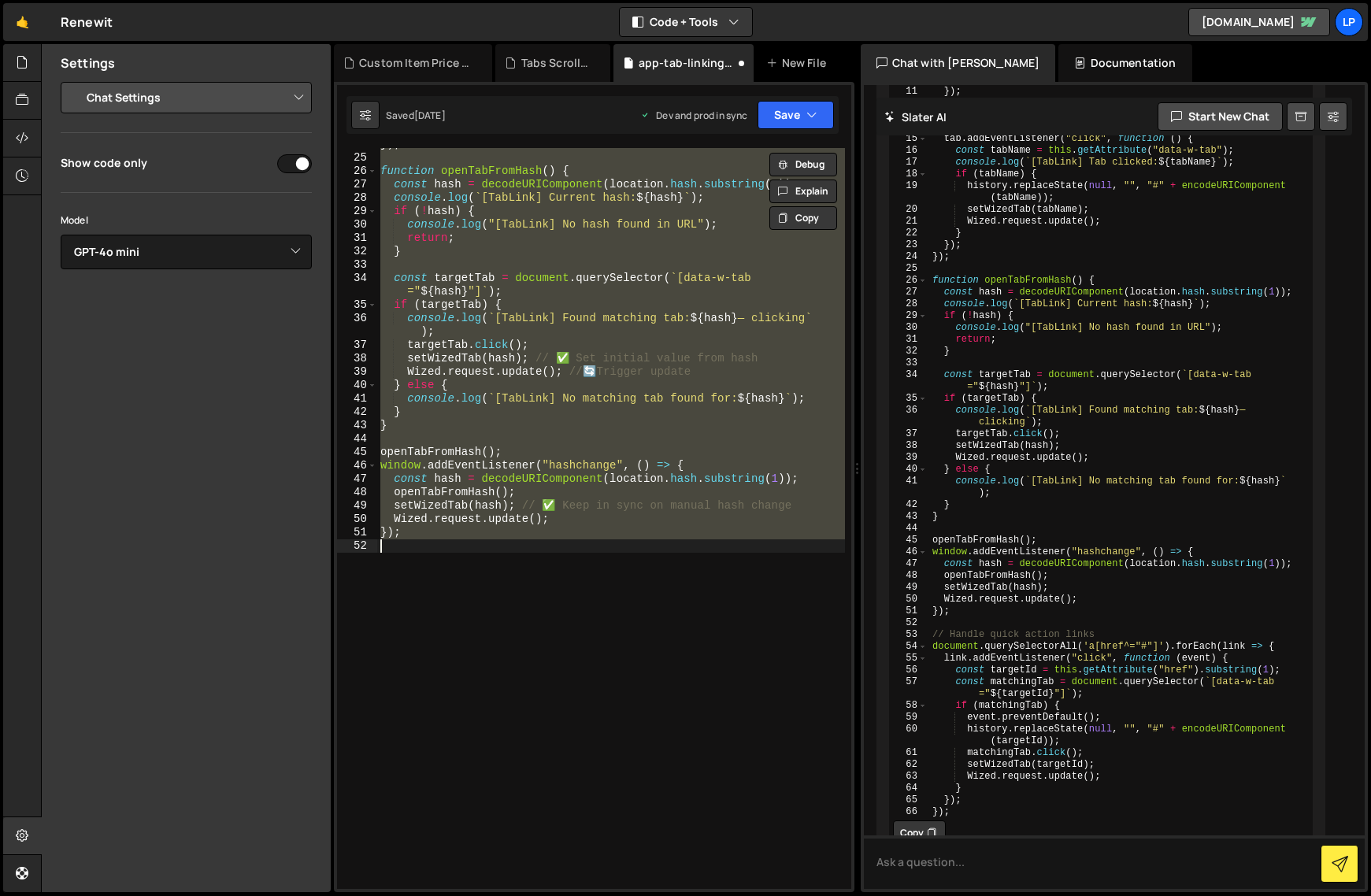
paste textarea
type textarea "});"
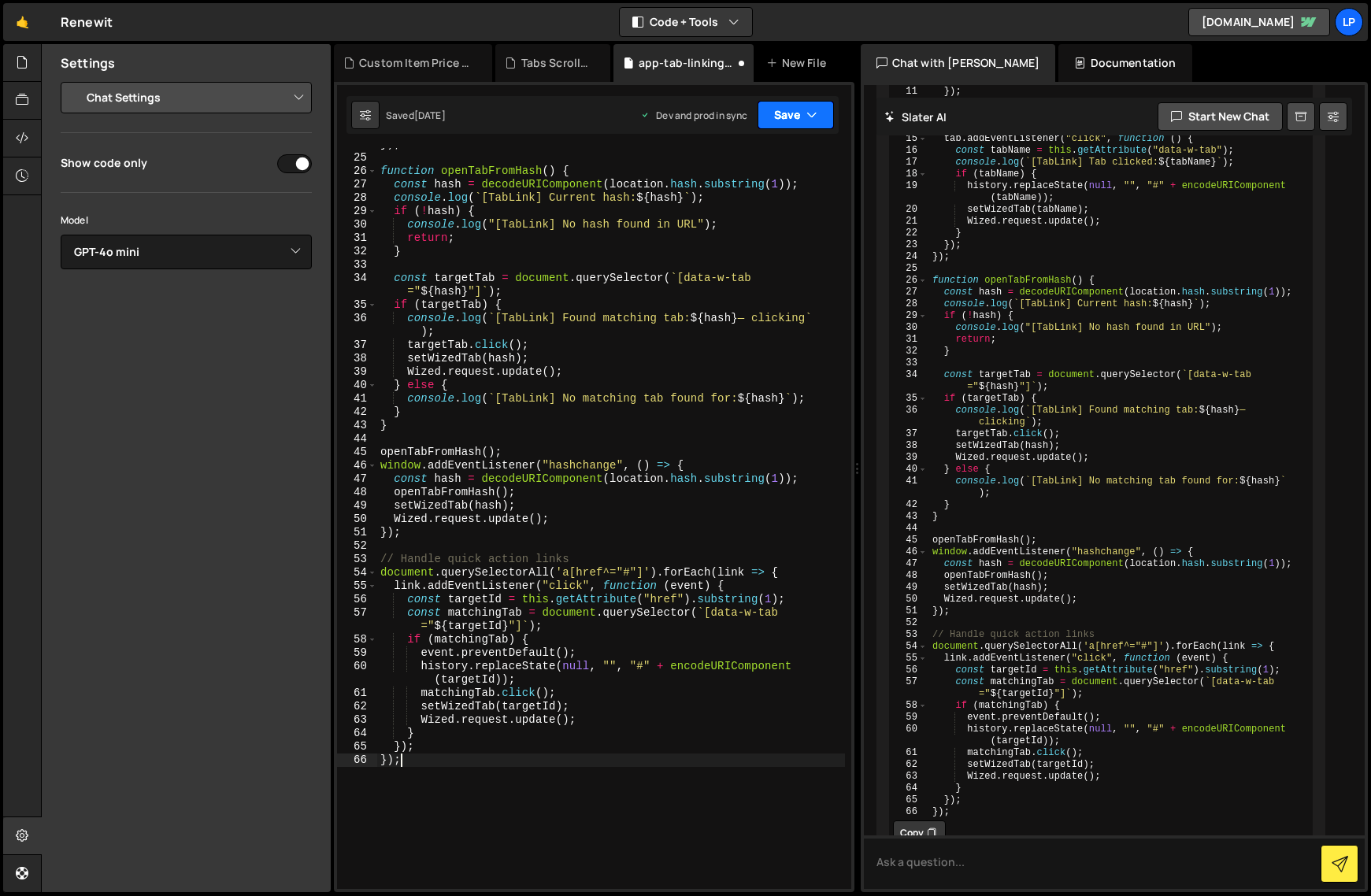
click at [771, 115] on button "Save" at bounding box center [795, 115] width 76 height 28
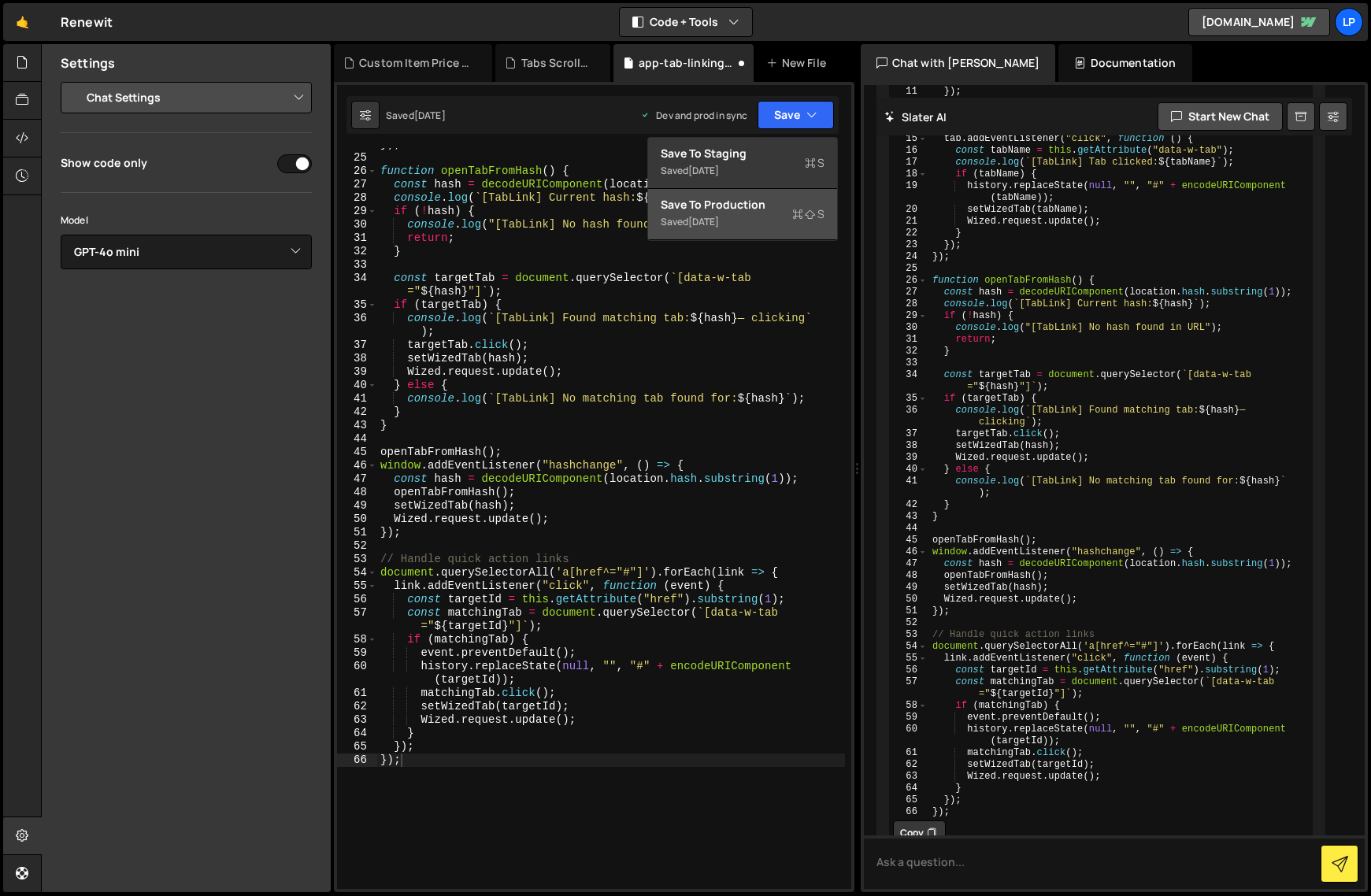
click at [755, 219] on button "Save to Production S Saved [DATE]" at bounding box center [743, 215] width 189 height 51
